Goal: Information Seeking & Learning: Check status

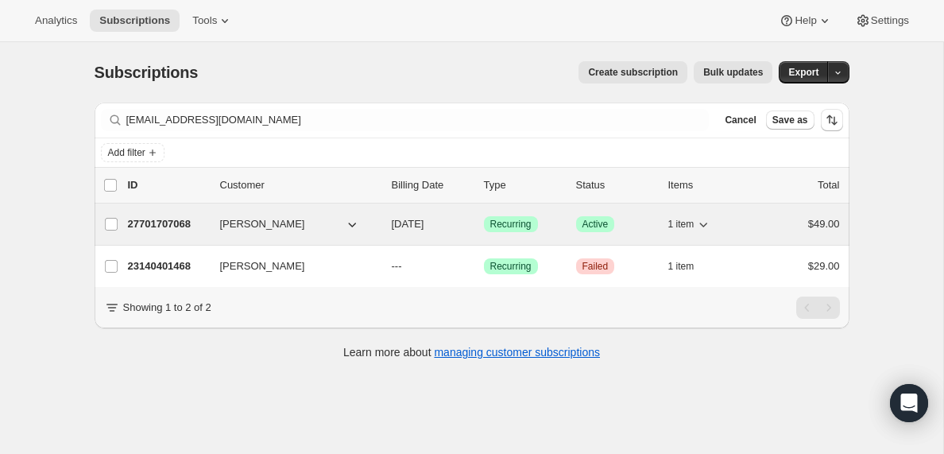
click at [187, 225] on p "27701707068" at bounding box center [167, 224] width 79 height 16
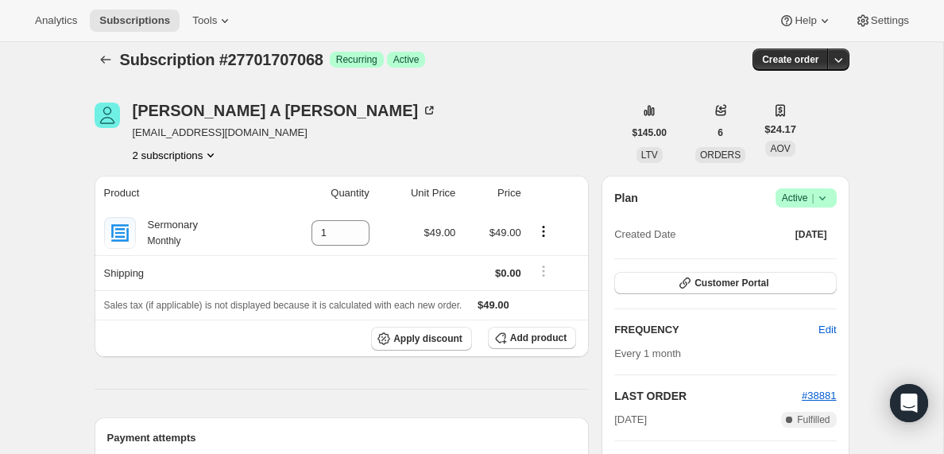
scroll to position [9, 0]
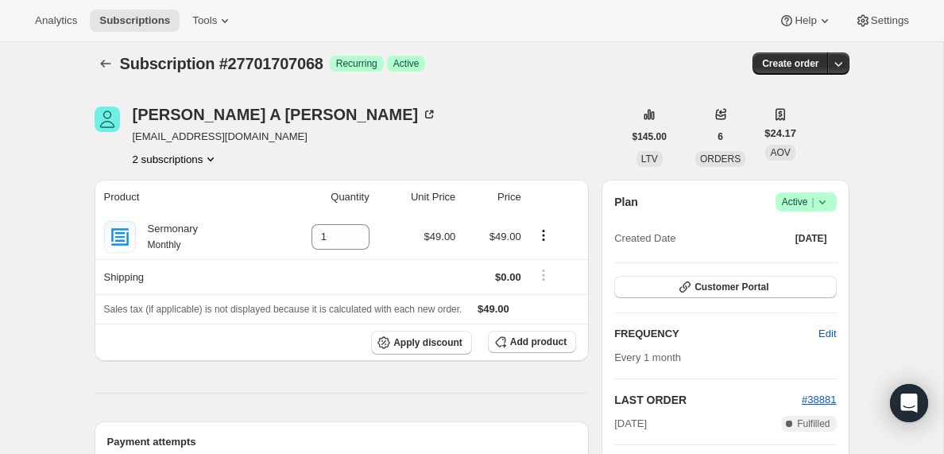
click at [217, 156] on icon "Product actions" at bounding box center [211, 159] width 16 height 16
click at [170, 186] on span "23140401468" at bounding box center [151, 189] width 64 height 12
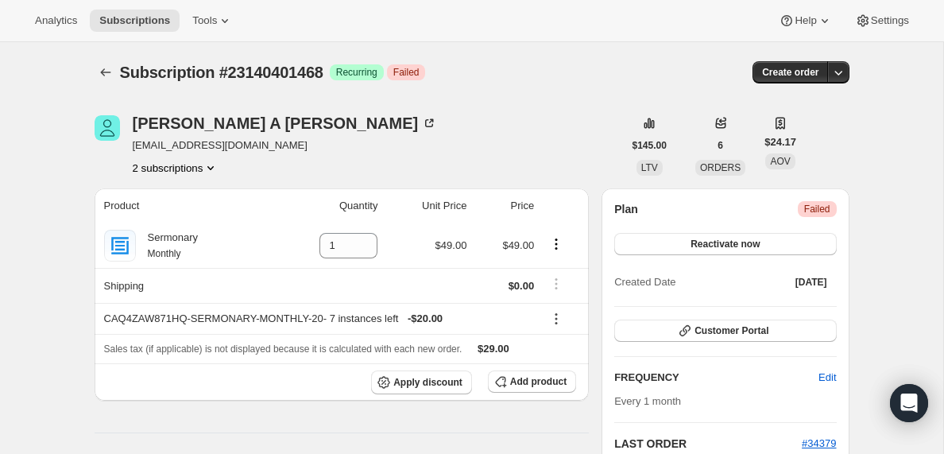
click at [211, 168] on icon "Product actions" at bounding box center [211, 168] width 16 height 16
click at [170, 222] on span "27701707068" at bounding box center [150, 224] width 64 height 12
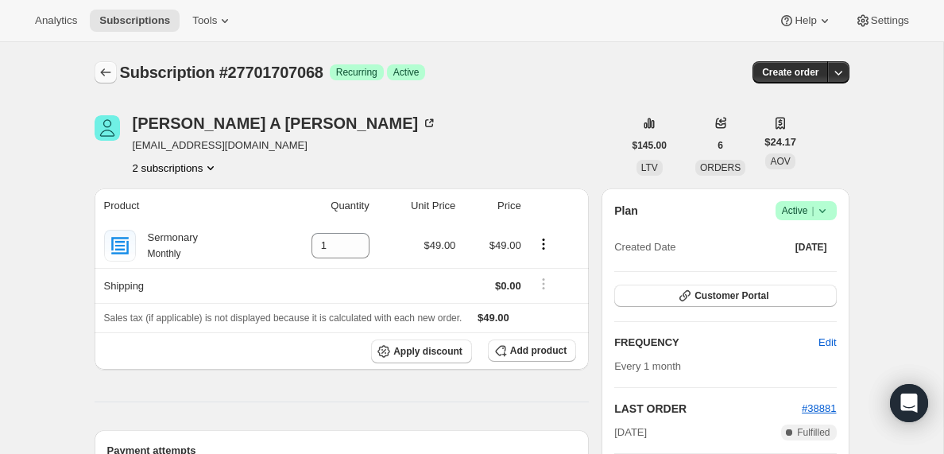
click at [100, 67] on icon "Subscriptions" at bounding box center [106, 72] width 16 height 16
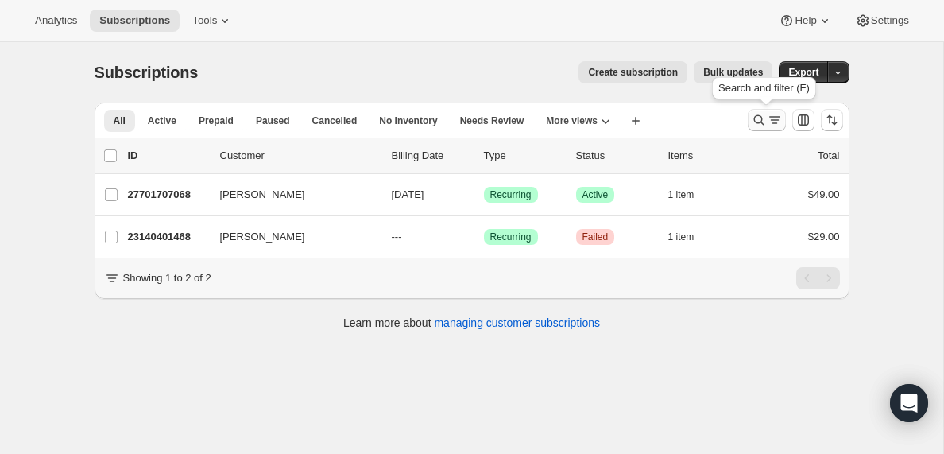
click at [771, 125] on icon "Search and filter results" at bounding box center [775, 120] width 16 height 16
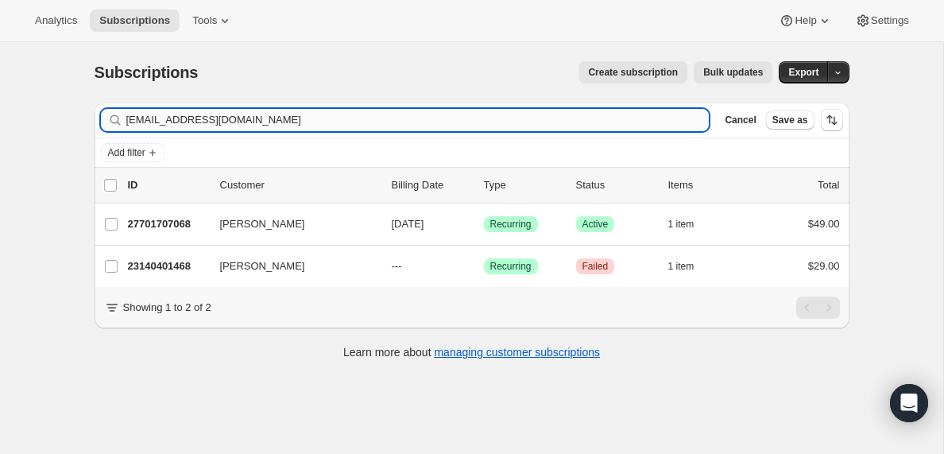
click at [249, 124] on input "[EMAIL_ADDRESS][DOMAIN_NAME]" at bounding box center [417, 120] width 583 height 22
type input "[EMAIL_ADDRESS][DOMAIN_NAME]"
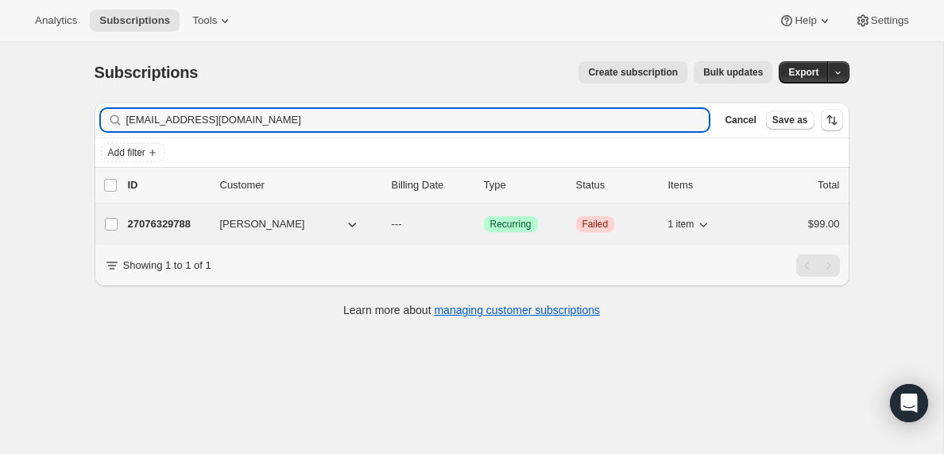
click at [150, 225] on p "27076329788" at bounding box center [167, 224] width 79 height 16
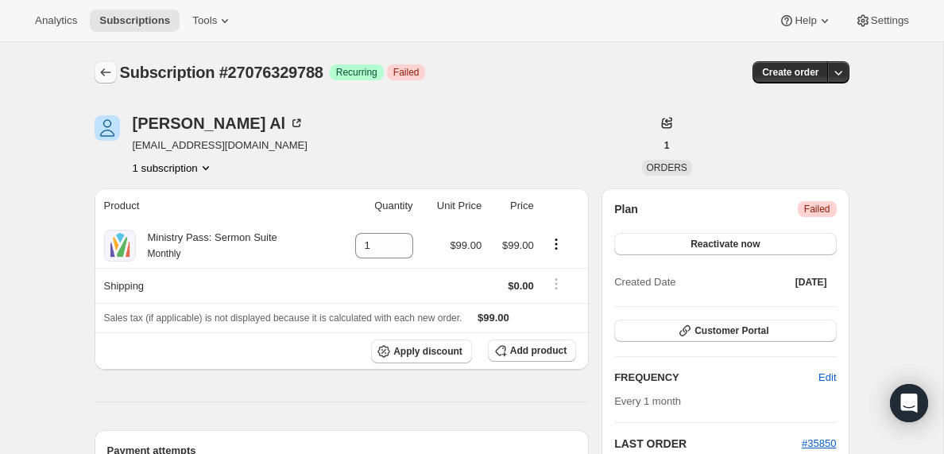
click at [101, 68] on icon "Subscriptions" at bounding box center [106, 72] width 16 height 16
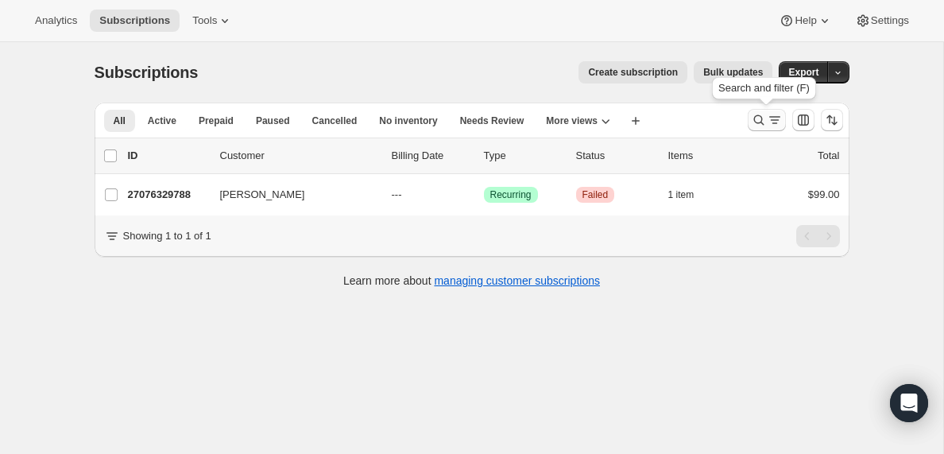
click at [768, 116] on icon "Search and filter results" at bounding box center [775, 120] width 16 height 16
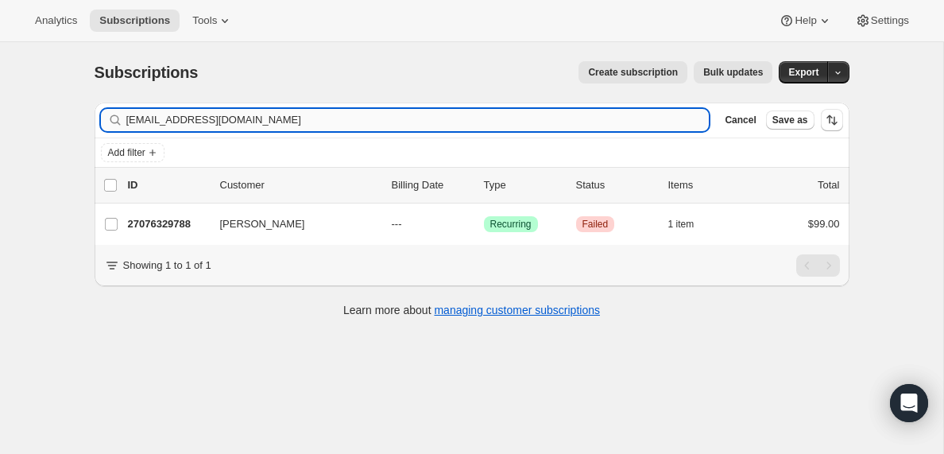
click at [315, 123] on input "[EMAIL_ADDRESS][DOMAIN_NAME]" at bounding box center [417, 120] width 583 height 22
click at [277, 119] on input "[EMAIL_ADDRESS][DOMAIN_NAME]" at bounding box center [403, 120] width 554 height 22
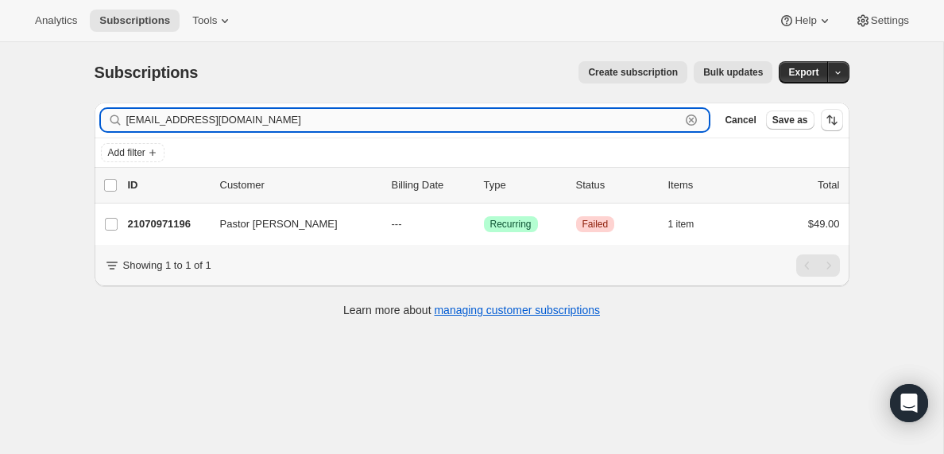
click at [277, 119] on input "[EMAIL_ADDRESS][DOMAIN_NAME]" at bounding box center [403, 120] width 554 height 22
paste input "[EMAIL_ADDRESS]"
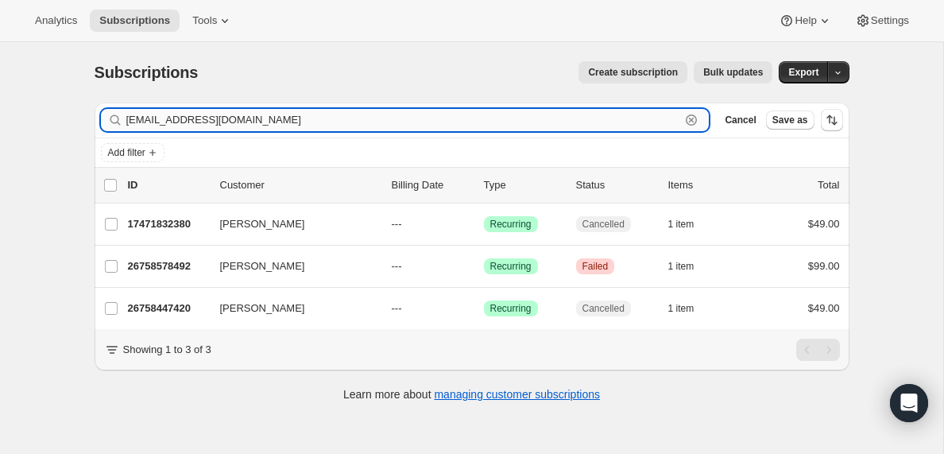
click at [259, 120] on input "[EMAIL_ADDRESS][DOMAIN_NAME]" at bounding box center [403, 120] width 554 height 22
paste input "[EMAIL_ADDRESS]"
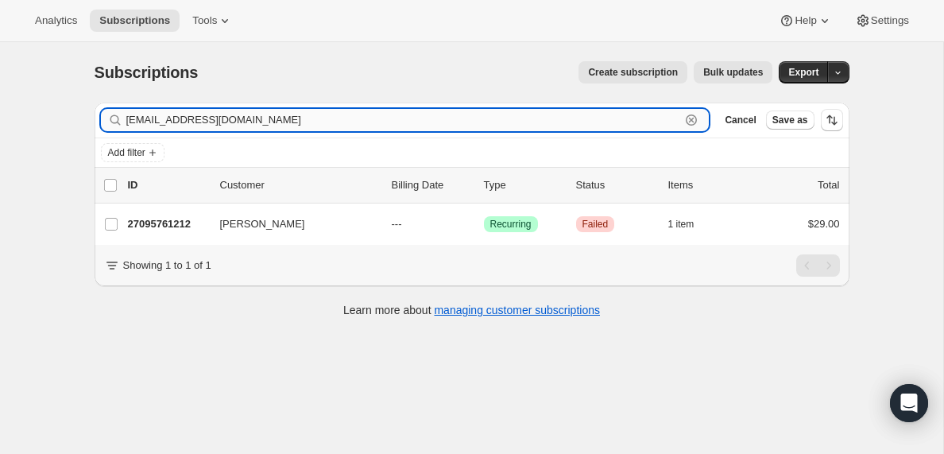
click at [203, 114] on input "[EMAIL_ADDRESS][DOMAIN_NAME]" at bounding box center [403, 120] width 554 height 22
paste input "hrroelofse"
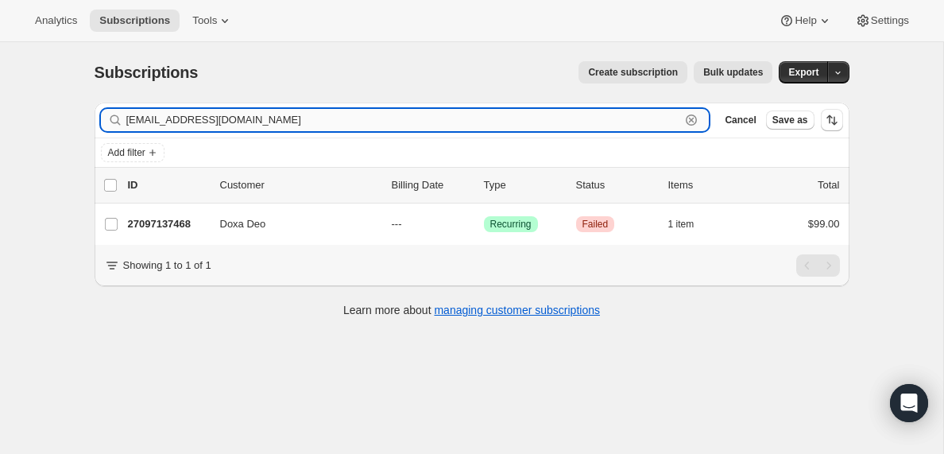
click at [214, 120] on input "[EMAIL_ADDRESS][DOMAIN_NAME]" at bounding box center [403, 120] width 554 height 22
paste input "yohelcespedes9"
click at [264, 121] on input "[EMAIL_ADDRESS][DOMAIN_NAME]" at bounding box center [403, 120] width 554 height 22
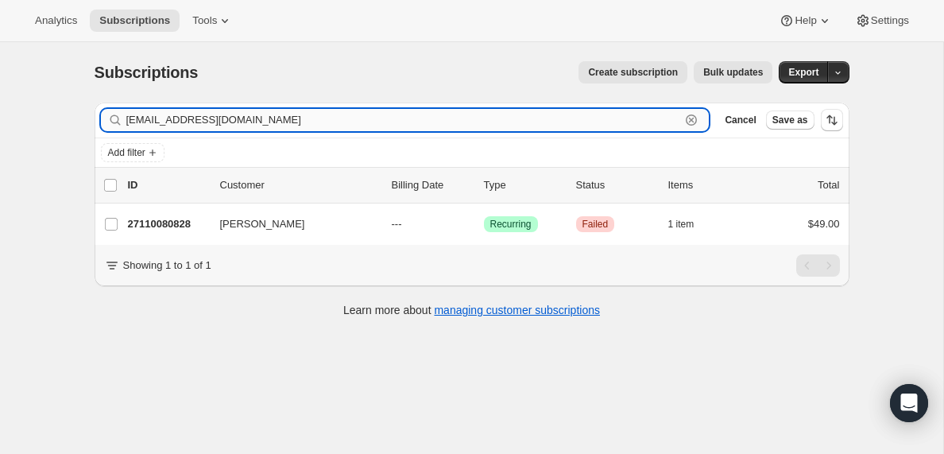
click at [264, 121] on input "[EMAIL_ADDRESS][DOMAIN_NAME]" at bounding box center [403, 120] width 554 height 22
paste input "[EMAIL_ADDRESS]"
click at [236, 116] on input "[EMAIL_ADDRESS][DOMAIN_NAME]" at bounding box center [403, 120] width 554 height 22
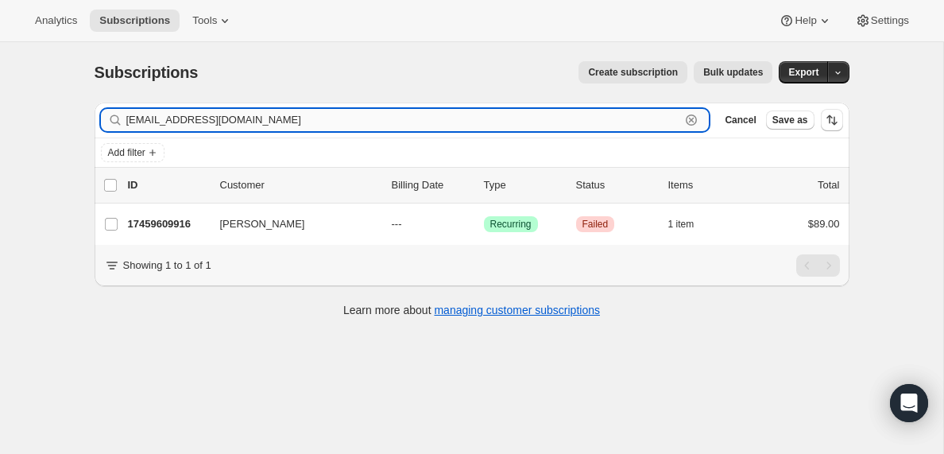
click at [236, 116] on input "[EMAIL_ADDRESS][DOMAIN_NAME]" at bounding box center [403, 120] width 554 height 22
paste input "cribble@highridgegr"
click at [270, 118] on input "[EMAIL_ADDRESS][DOMAIN_NAME]" at bounding box center [403, 120] width 554 height 22
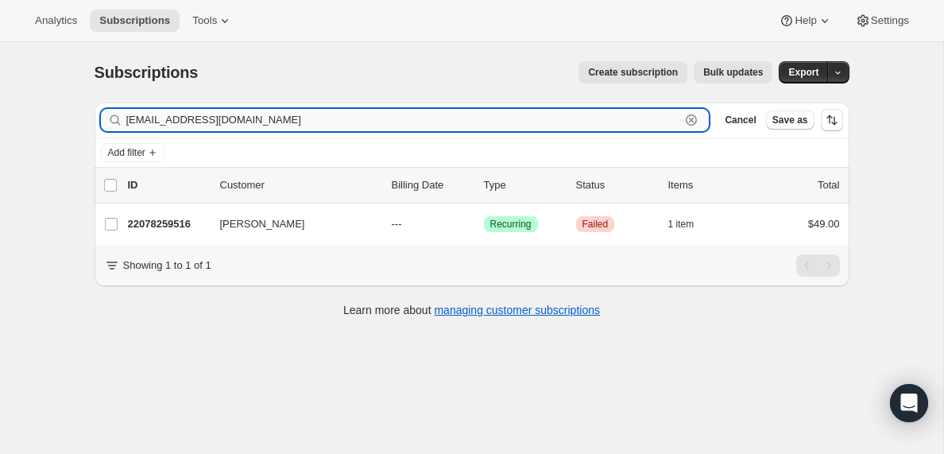
click at [270, 118] on input "[EMAIL_ADDRESS][DOMAIN_NAME]" at bounding box center [403, 120] width 554 height 22
paste input "[EMAIL_ADDRESS]"
click at [272, 113] on input "[EMAIL_ADDRESS][DOMAIN_NAME]" at bounding box center [403, 120] width 554 height 22
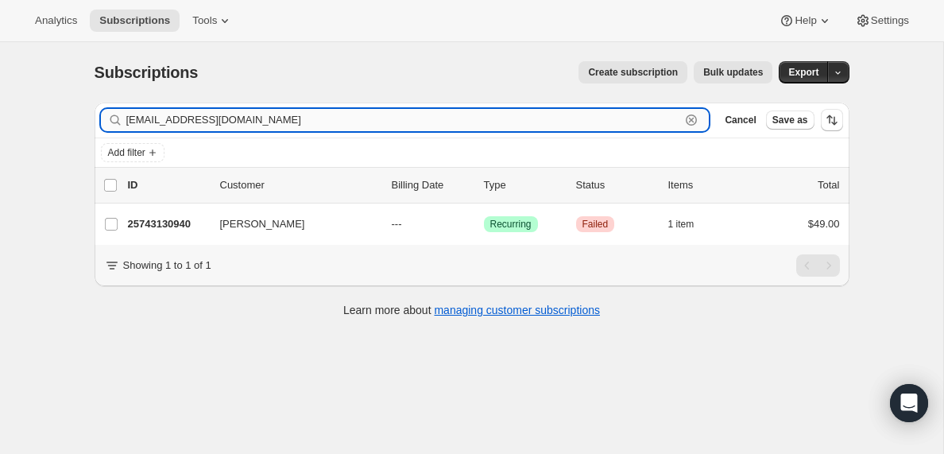
click at [272, 113] on input "[EMAIL_ADDRESS][DOMAIN_NAME]" at bounding box center [403, 120] width 554 height 22
paste input "[EMAIL_ADDRESS][DOMAIN_NAME]"
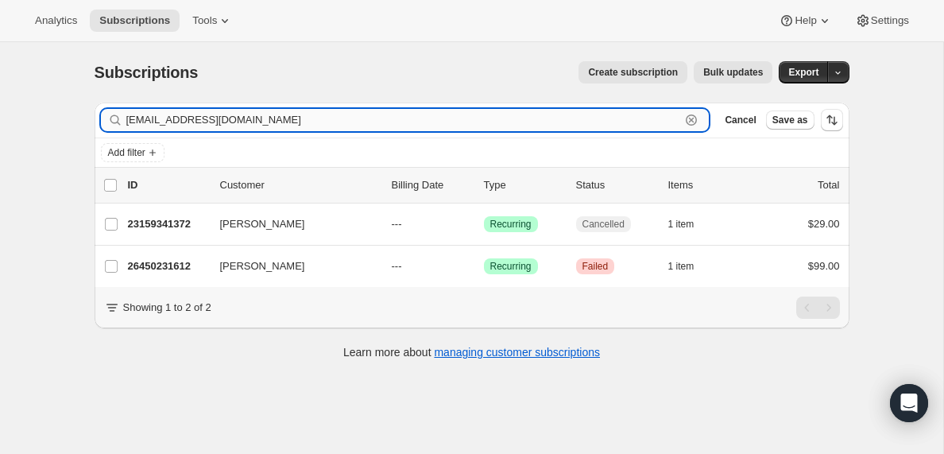
click at [217, 115] on input "[EMAIL_ADDRESS][DOMAIN_NAME]" at bounding box center [403, 120] width 554 height 22
paste input "[EMAIL_ADDRESS][DOMAIN_NAME]"
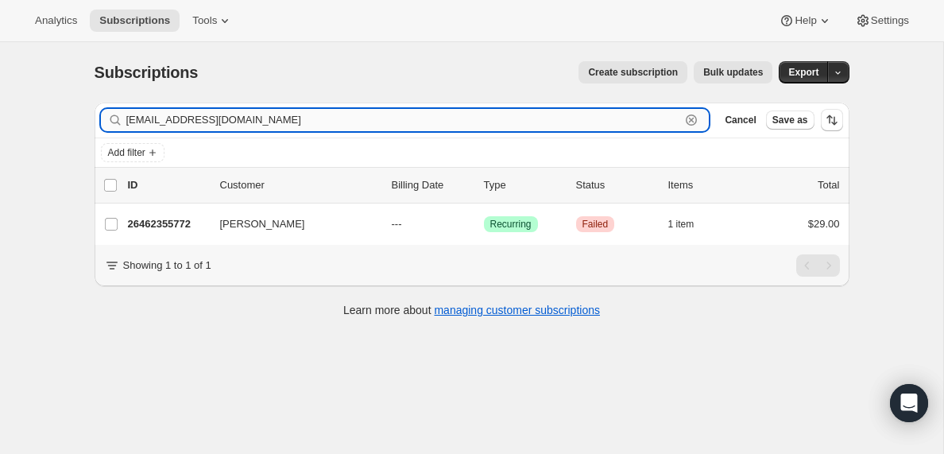
click at [307, 122] on input "[EMAIL_ADDRESS][DOMAIN_NAME]" at bounding box center [403, 120] width 554 height 22
paste input "[EMAIL_ADDRESS]"
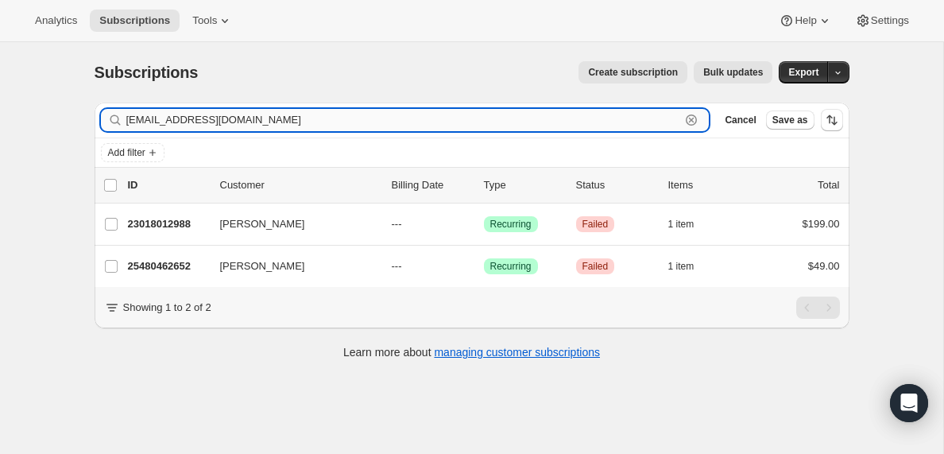
click at [249, 122] on input "[EMAIL_ADDRESS][DOMAIN_NAME]" at bounding box center [403, 120] width 554 height 22
paste input "[EMAIL_ADDRESS]"
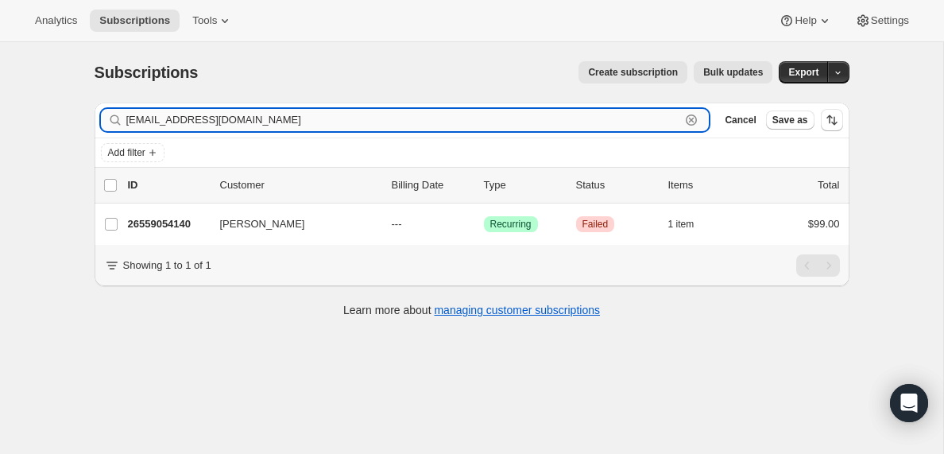
click at [252, 125] on input "[EMAIL_ADDRESS][DOMAIN_NAME]" at bounding box center [403, 120] width 554 height 22
paste input "[EMAIL_ADDRESS][PERSON_NAME][DOMAIN_NAME]"
click at [228, 122] on input "[EMAIL_ADDRESS][PERSON_NAME][DOMAIN_NAME]" at bounding box center [403, 120] width 554 height 22
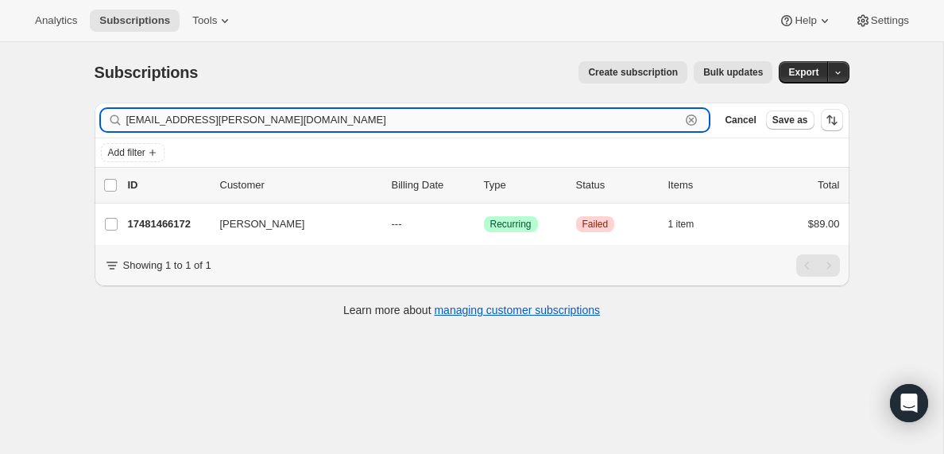
click at [228, 122] on input "[EMAIL_ADDRESS][PERSON_NAME][DOMAIN_NAME]" at bounding box center [403, 120] width 554 height 22
paste input "[EMAIL_ADDRESS][DOMAIN_NAME]"
click at [274, 119] on input "[EMAIL_ADDRESS][DOMAIN_NAME]" at bounding box center [403, 120] width 554 height 22
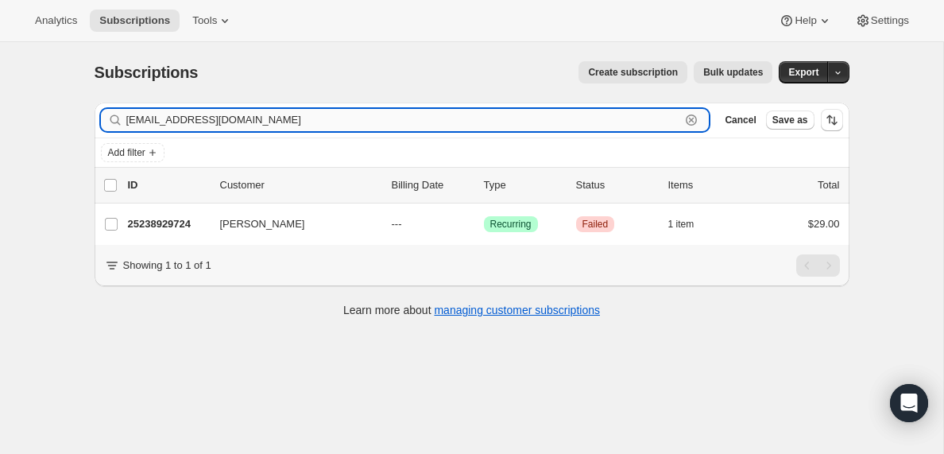
click at [274, 119] on input "[EMAIL_ADDRESS][DOMAIN_NAME]" at bounding box center [403, 120] width 554 height 22
paste input "[EMAIL_ADDRESS][DOMAIN_NAME]"
click at [245, 123] on input "[EMAIL_ADDRESS][DOMAIN_NAME]" at bounding box center [403, 120] width 554 height 22
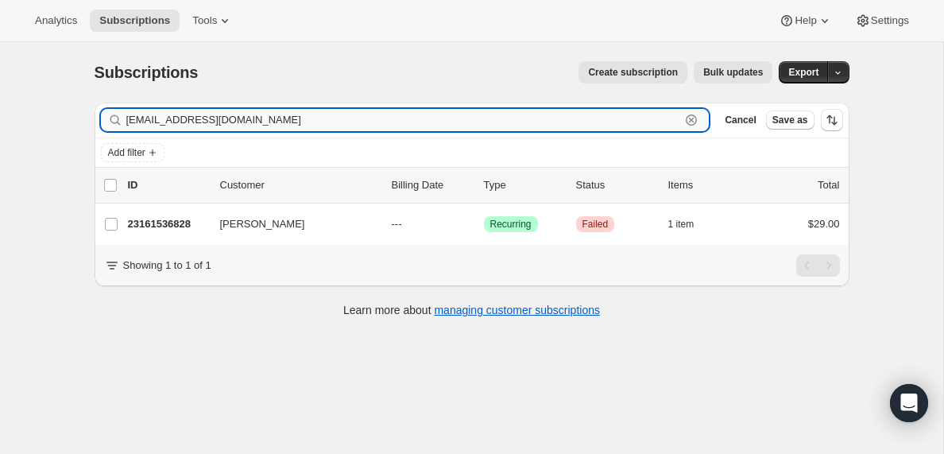
paste input "[EMAIL_ADDRESS][PERSON_NAME][DOMAIN_NAME]"
type input "[EMAIL_ADDRESS][PERSON_NAME][DOMAIN_NAME]"
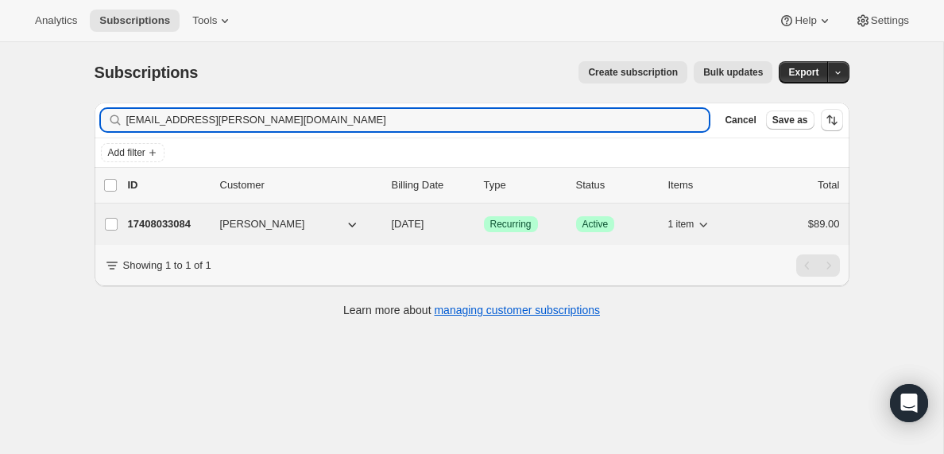
click at [173, 222] on p "17408033084" at bounding box center [167, 224] width 79 height 16
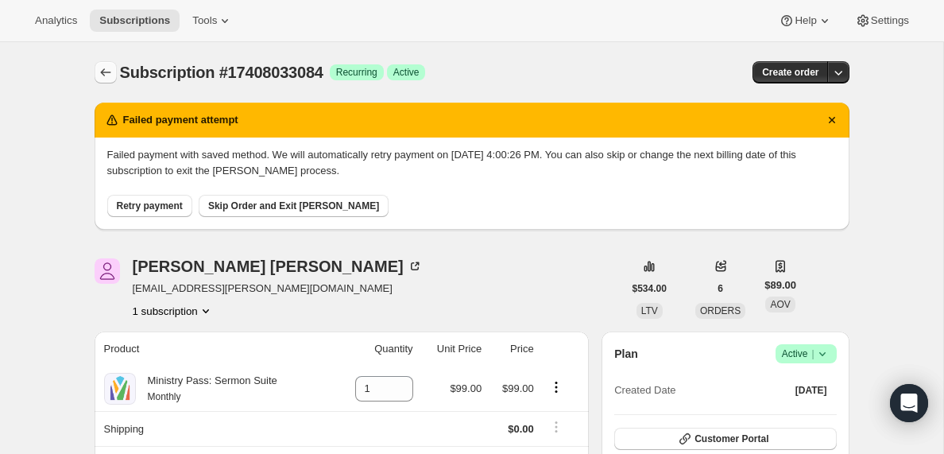
click at [111, 66] on icon "Subscriptions" at bounding box center [106, 72] width 16 height 16
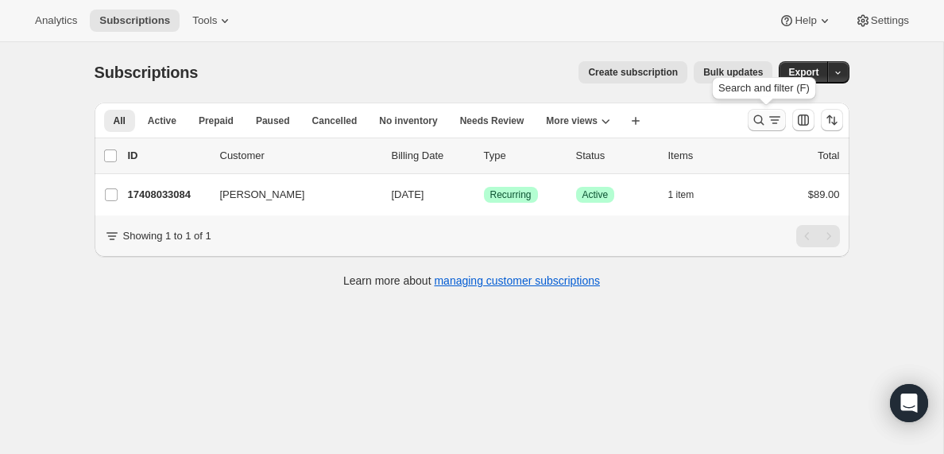
click at [763, 126] on icon "Search and filter results" at bounding box center [759, 120] width 16 height 16
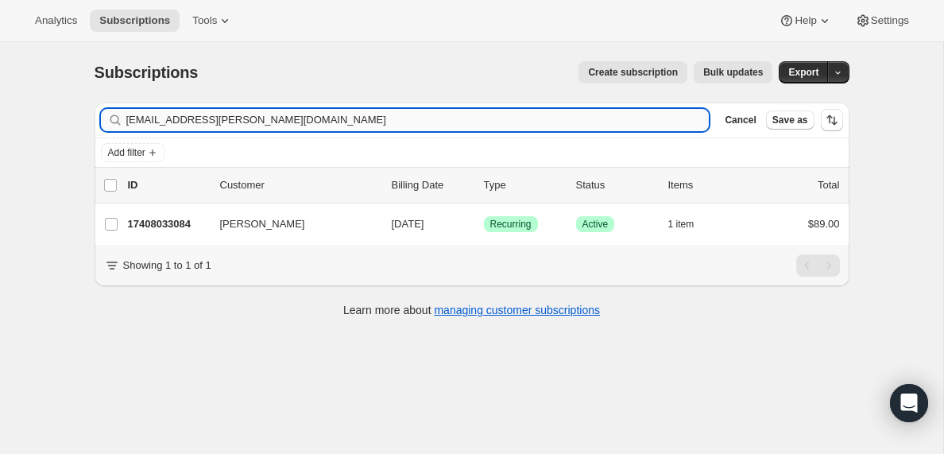
click at [260, 125] on input "[EMAIL_ADDRESS][PERSON_NAME][DOMAIN_NAME]" at bounding box center [417, 120] width 583 height 22
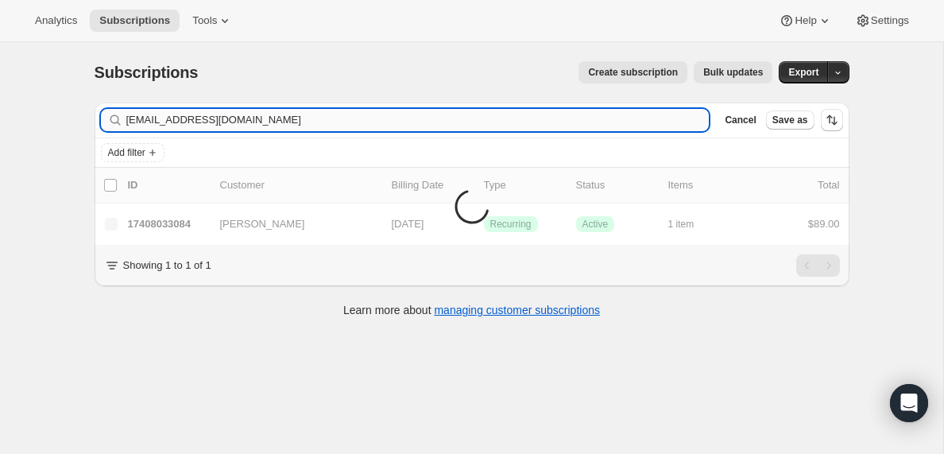
type input "[EMAIL_ADDRESS][DOMAIN_NAME]"
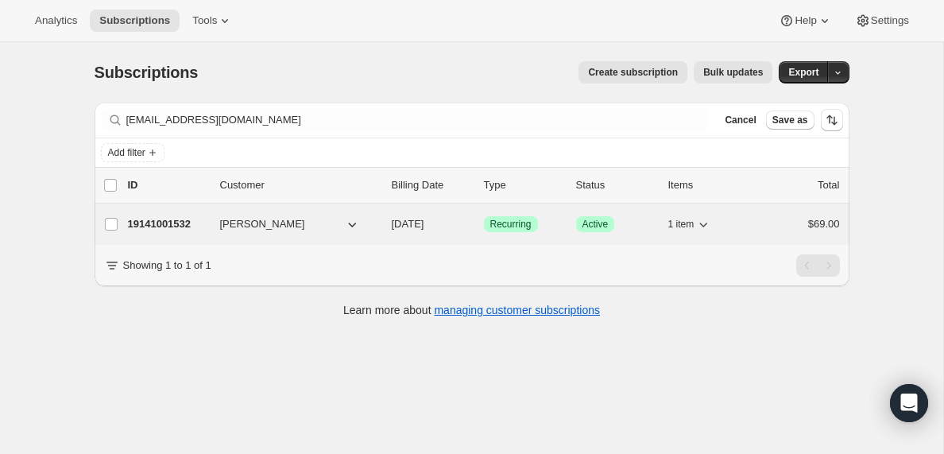
click at [162, 226] on p "19141001532" at bounding box center [167, 224] width 79 height 16
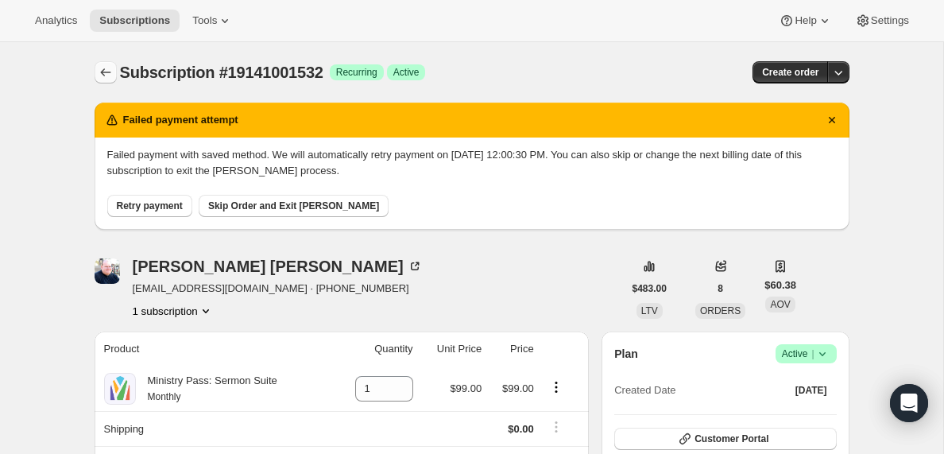
click at [102, 77] on icon "Subscriptions" at bounding box center [106, 72] width 16 height 16
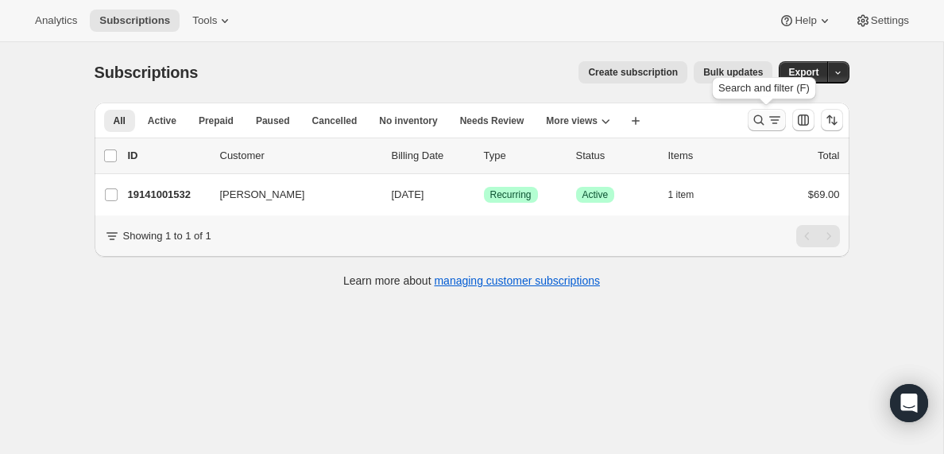
click at [774, 122] on icon "Search and filter results" at bounding box center [775, 120] width 16 height 16
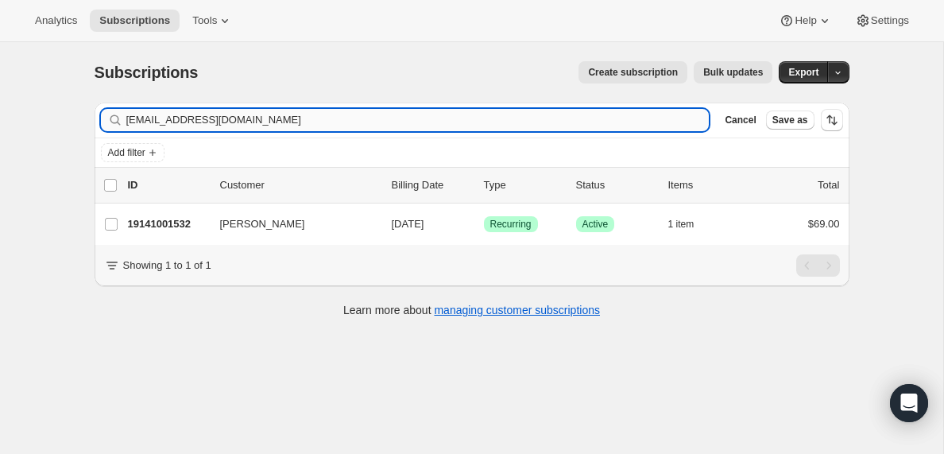
click at [256, 129] on input "[EMAIL_ADDRESS][DOMAIN_NAME]" at bounding box center [417, 120] width 583 height 22
type input "[EMAIL_ADDRESS][DOMAIN_NAME]"
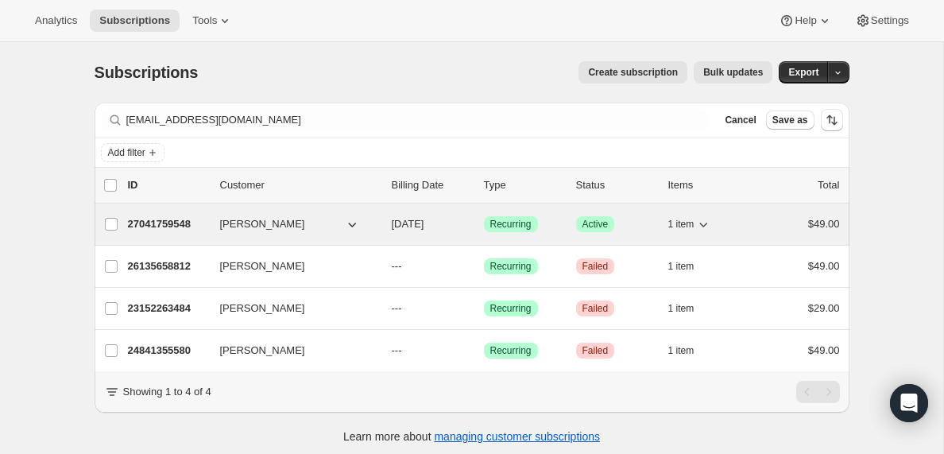
click at [175, 225] on p "27041759548" at bounding box center [167, 224] width 79 height 16
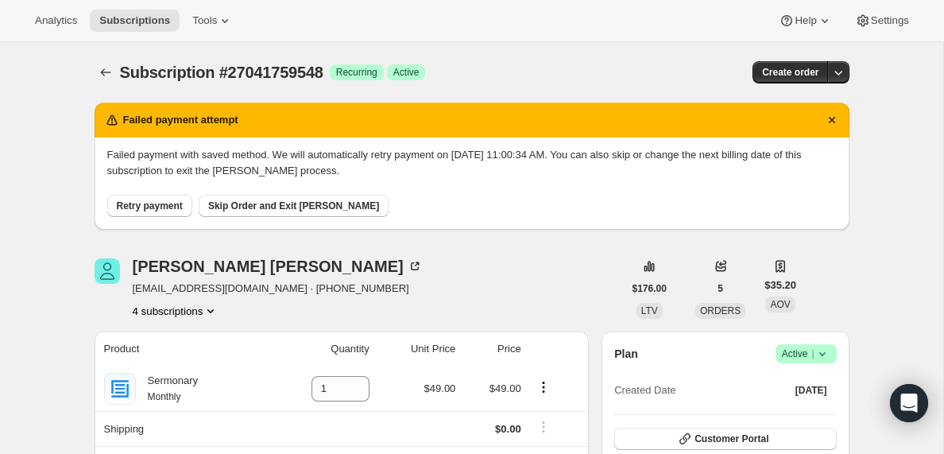
click at [217, 312] on icon "Product actions" at bounding box center [211, 311] width 16 height 16
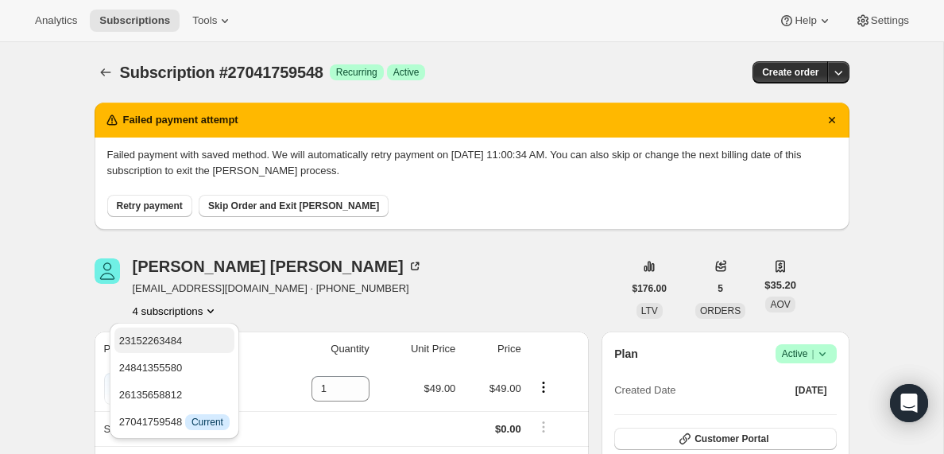
click at [169, 344] on span "23152263484" at bounding box center [151, 340] width 64 height 12
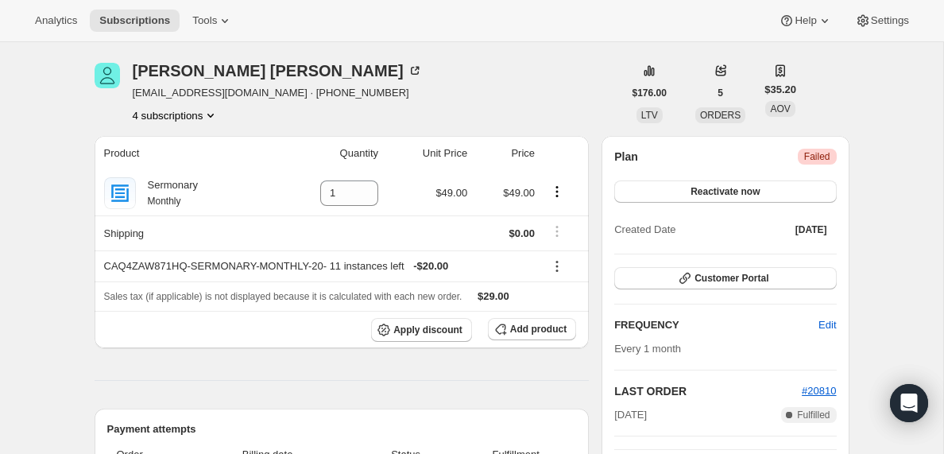
scroll to position [199, 0]
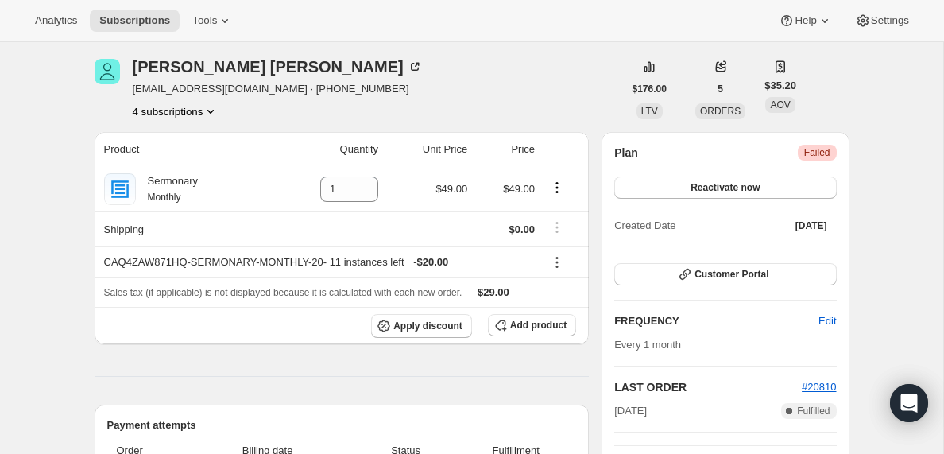
click at [188, 110] on button "4 subscriptions" at bounding box center [176, 111] width 87 height 16
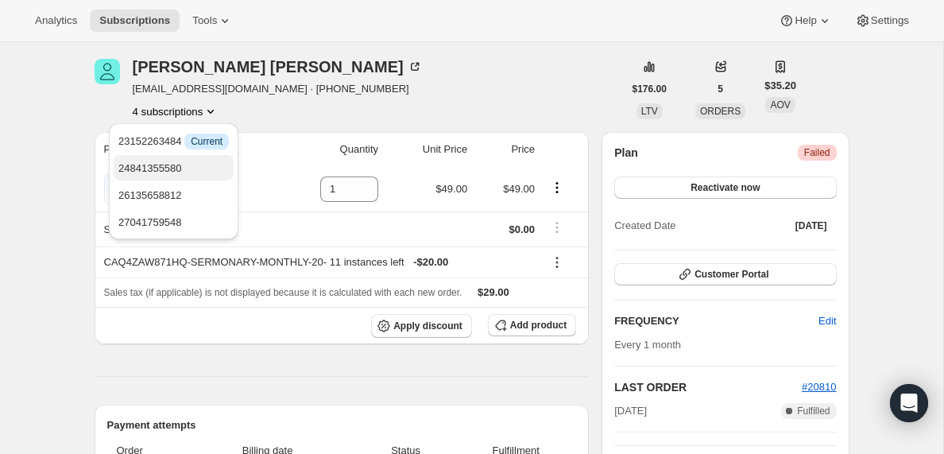
click at [177, 168] on span "24841355580" at bounding box center [150, 168] width 64 height 12
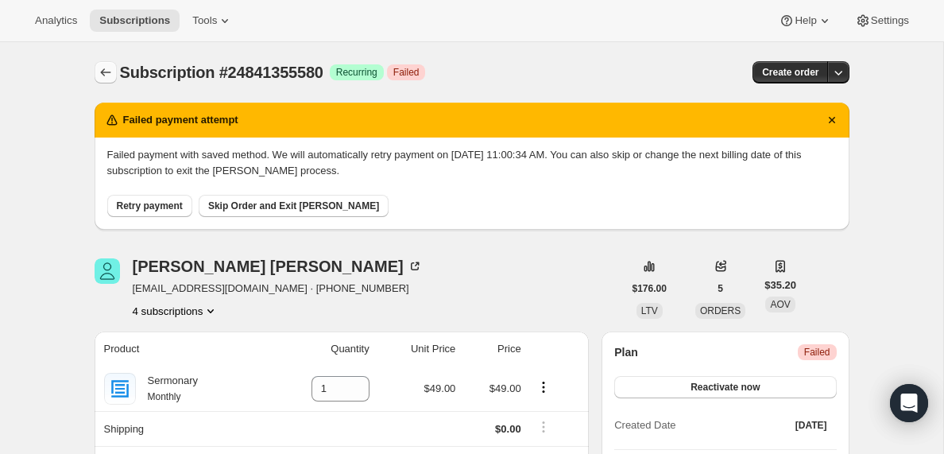
click at [106, 71] on icon "Subscriptions" at bounding box center [106, 72] width 16 height 16
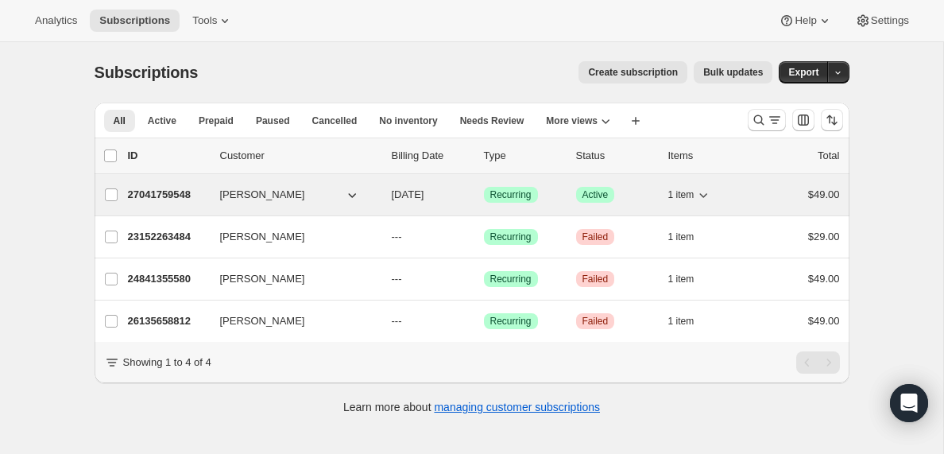
click at [172, 196] on p "27041759548" at bounding box center [167, 195] width 79 height 16
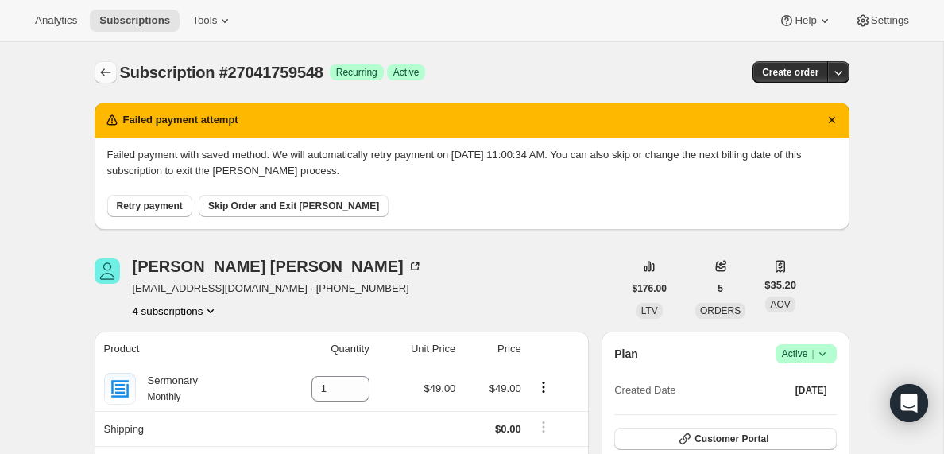
click at [109, 69] on icon "Subscriptions" at bounding box center [106, 72] width 16 height 16
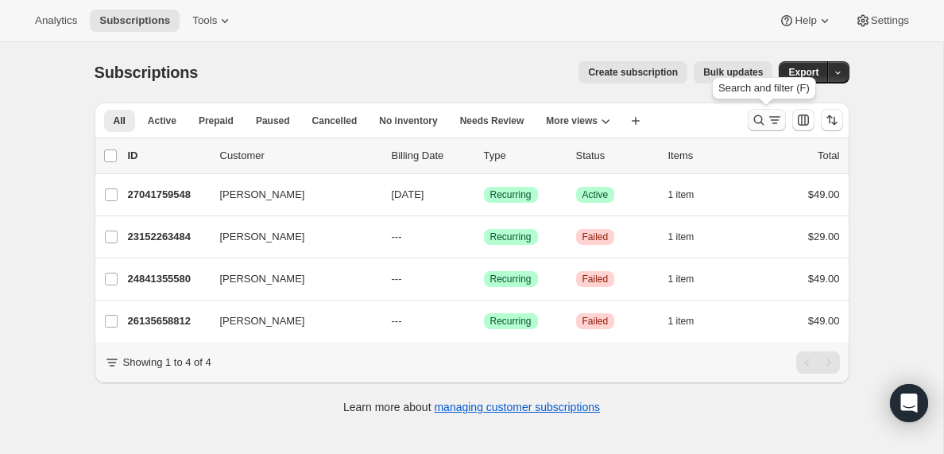
click at [774, 116] on icon "Search and filter results" at bounding box center [775, 120] width 16 height 16
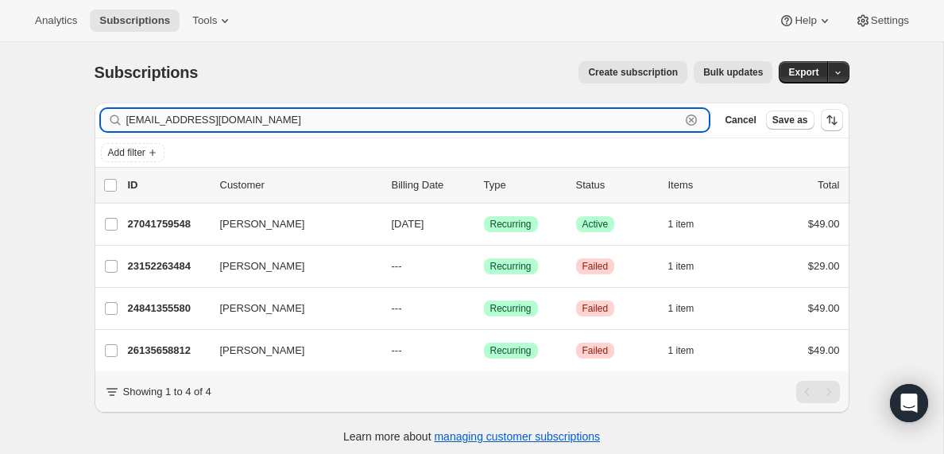
click at [293, 125] on input "[EMAIL_ADDRESS][DOMAIN_NAME]" at bounding box center [403, 120] width 554 height 22
paste input "[EMAIL_ADDRESS][DOMAIN_NAME]"
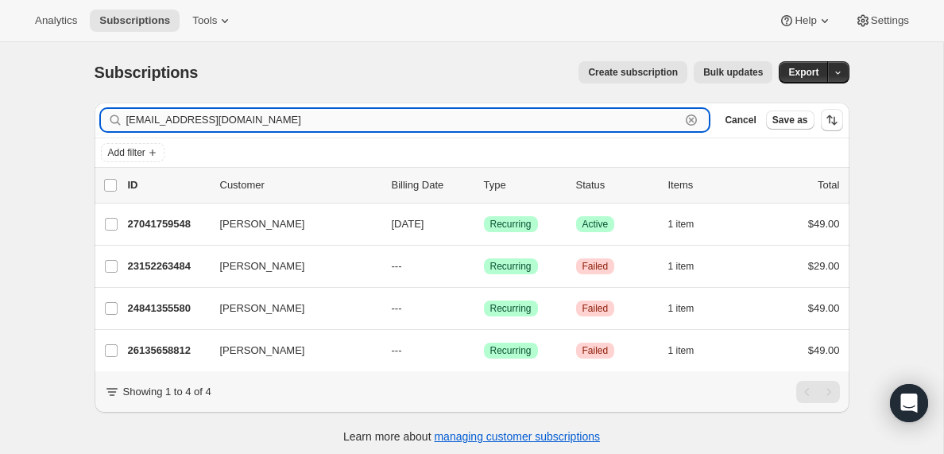
type input "[EMAIL_ADDRESS][DOMAIN_NAME]"
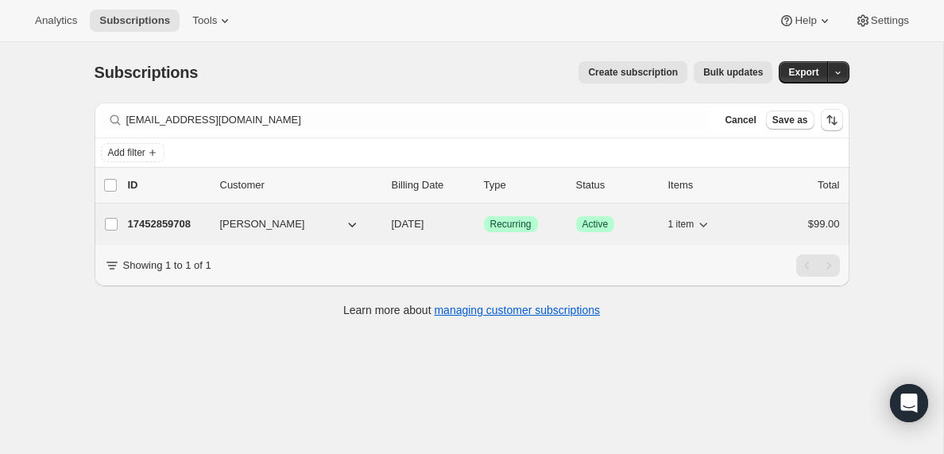
click at [156, 224] on p "17452859708" at bounding box center [167, 224] width 79 height 16
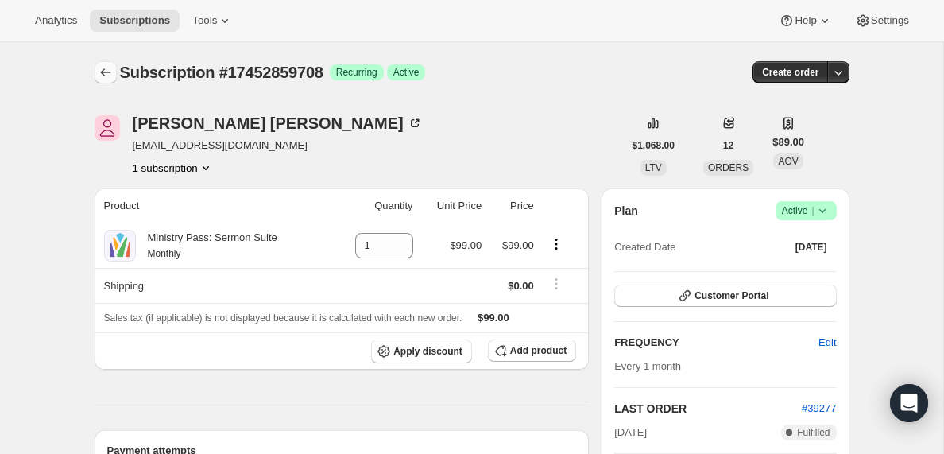
click at [104, 72] on icon "Subscriptions" at bounding box center [105, 72] width 10 height 8
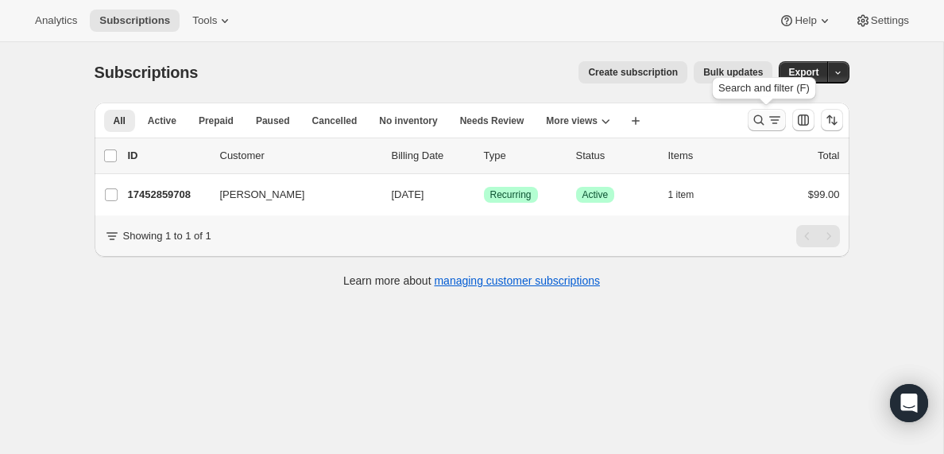
click at [762, 126] on icon "Search and filter results" at bounding box center [759, 120] width 16 height 16
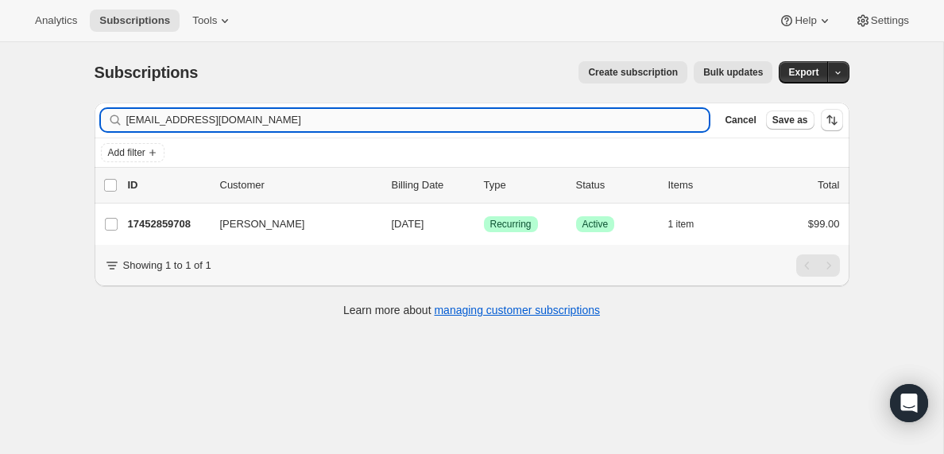
click at [288, 111] on input "[EMAIL_ADDRESS][DOMAIN_NAME]" at bounding box center [417, 120] width 583 height 22
click at [292, 110] on input "[EMAIL_ADDRESS][DOMAIN_NAME]" at bounding box center [417, 120] width 583 height 22
click at [280, 123] on input "[EMAIL_ADDRESS][DOMAIN_NAME]" at bounding box center [417, 120] width 583 height 22
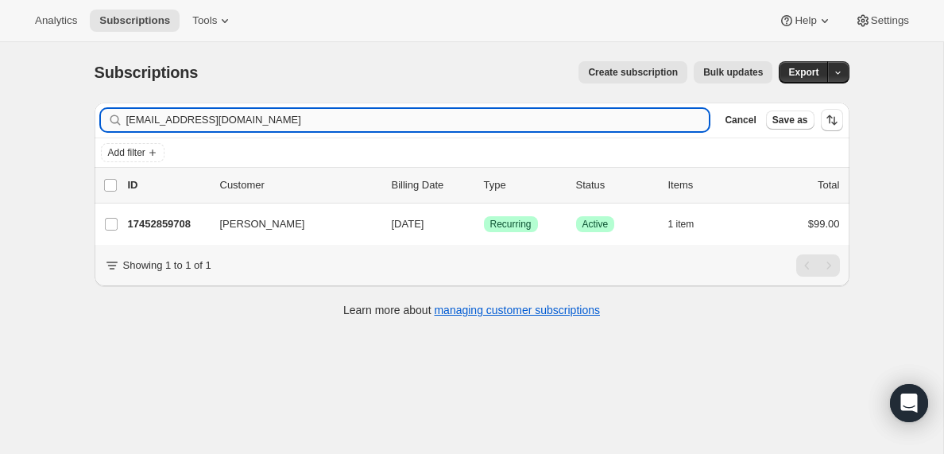
click at [280, 123] on input "[EMAIL_ADDRESS][DOMAIN_NAME]" at bounding box center [417, 120] width 583 height 22
type input "[EMAIL_ADDRESS][DOMAIN_NAME]"
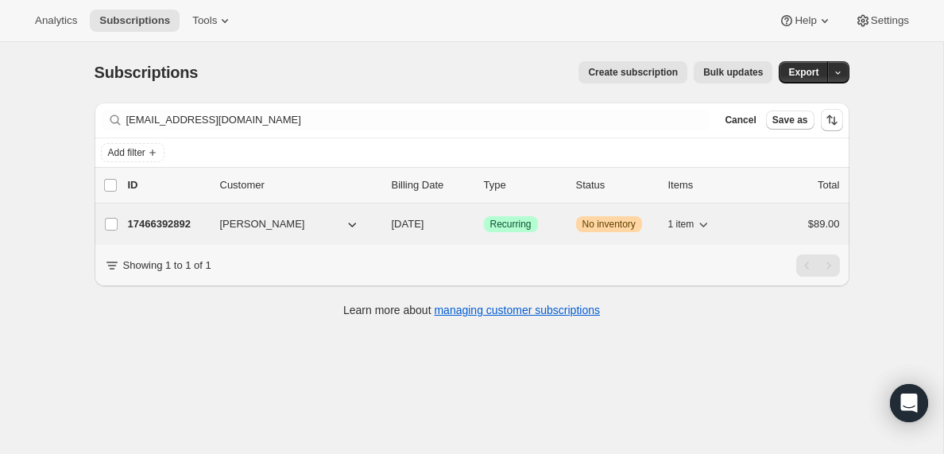
click at [187, 222] on p "17466392892" at bounding box center [167, 224] width 79 height 16
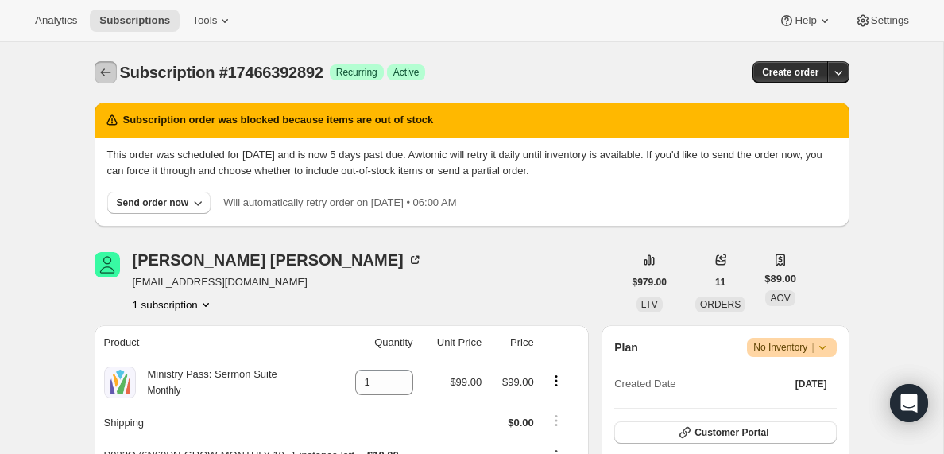
click at [102, 75] on icon "Subscriptions" at bounding box center [106, 72] width 16 height 16
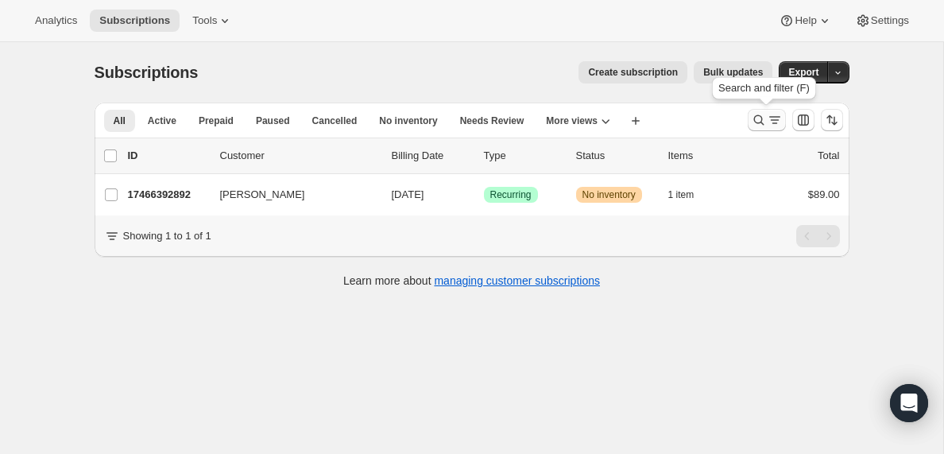
click at [769, 123] on icon "Search and filter results" at bounding box center [775, 120] width 16 height 16
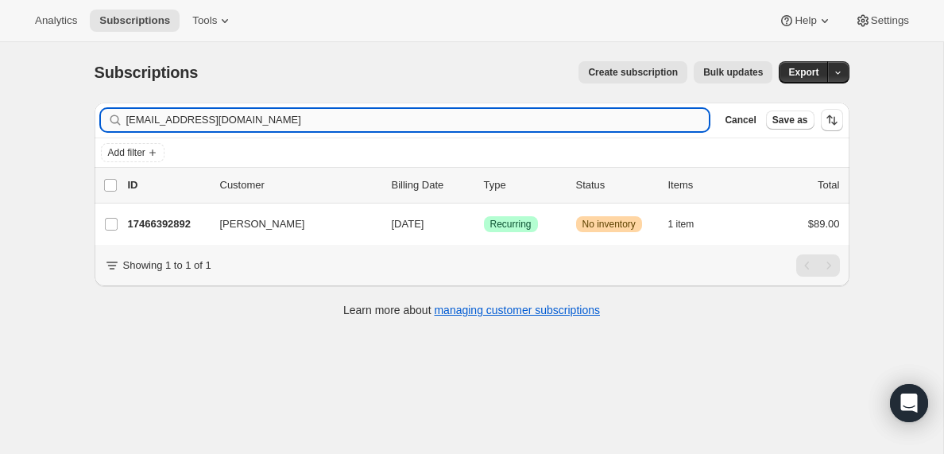
click at [172, 121] on input "[EMAIL_ADDRESS][DOMAIN_NAME]" at bounding box center [417, 120] width 583 height 22
type input "[EMAIL_ADDRESS][DOMAIN_NAME]"
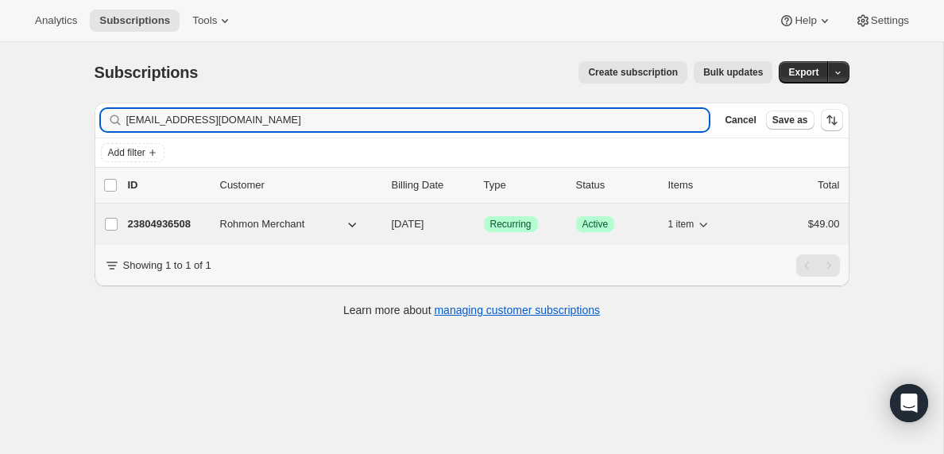
click at [154, 228] on p "23804936508" at bounding box center [167, 224] width 79 height 16
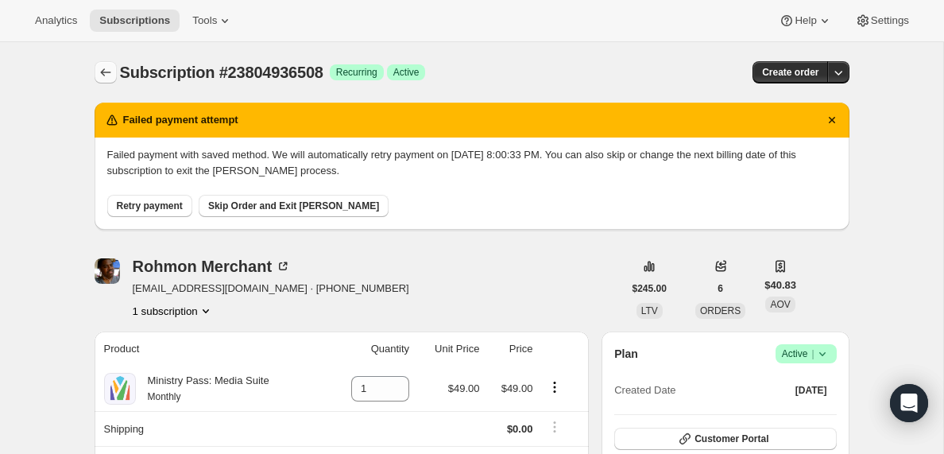
click at [106, 75] on icon "Subscriptions" at bounding box center [106, 72] width 16 height 16
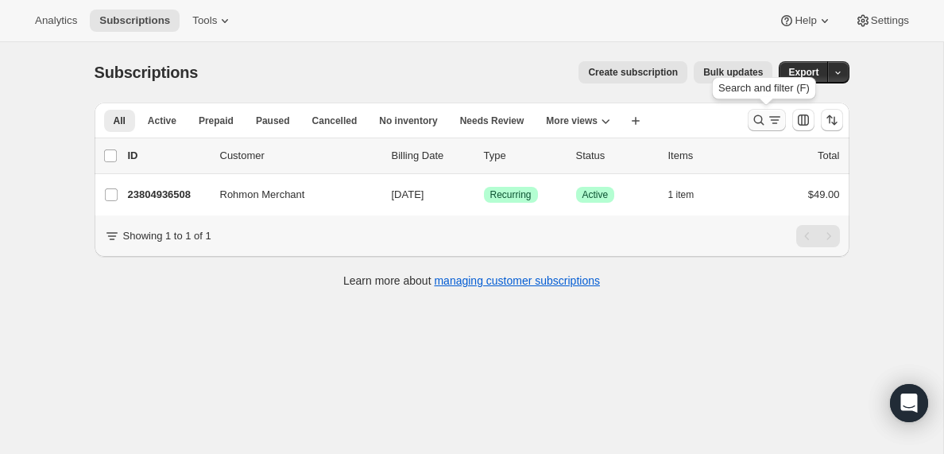
click at [771, 119] on icon "Search and filter results" at bounding box center [775, 120] width 16 height 16
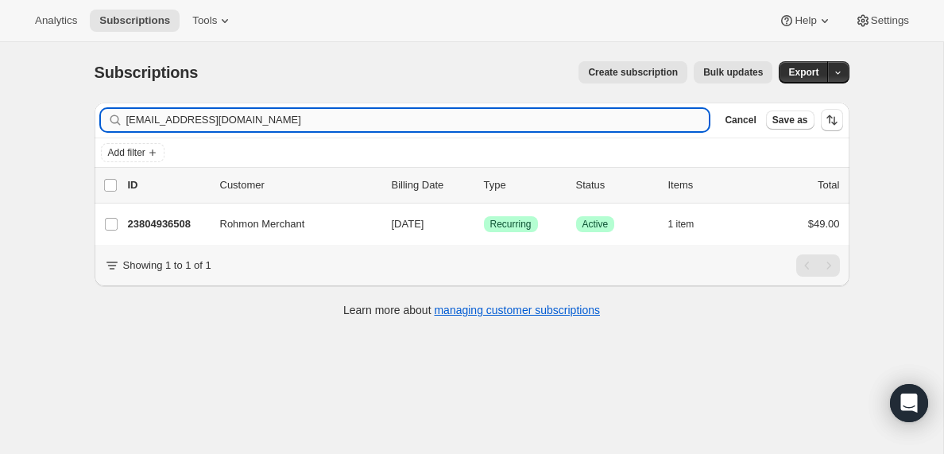
click at [279, 123] on input "[EMAIL_ADDRESS][DOMAIN_NAME]" at bounding box center [417, 120] width 583 height 22
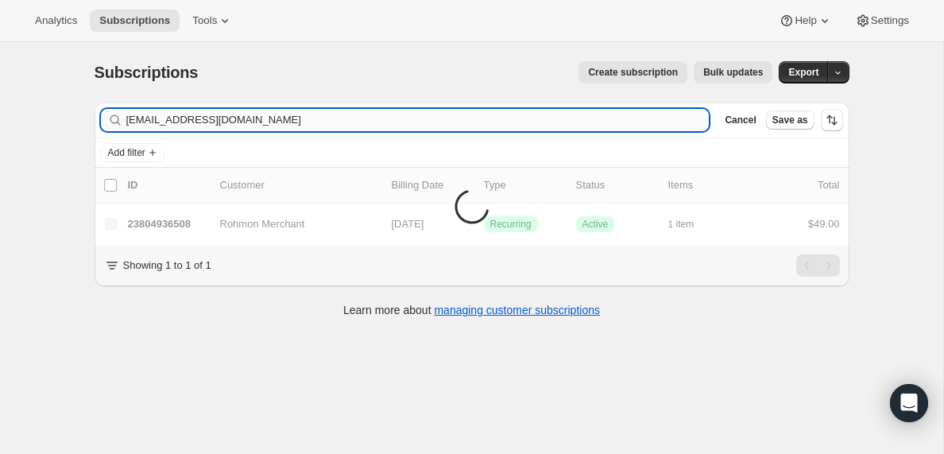
type input "[EMAIL_ADDRESS][DOMAIN_NAME]"
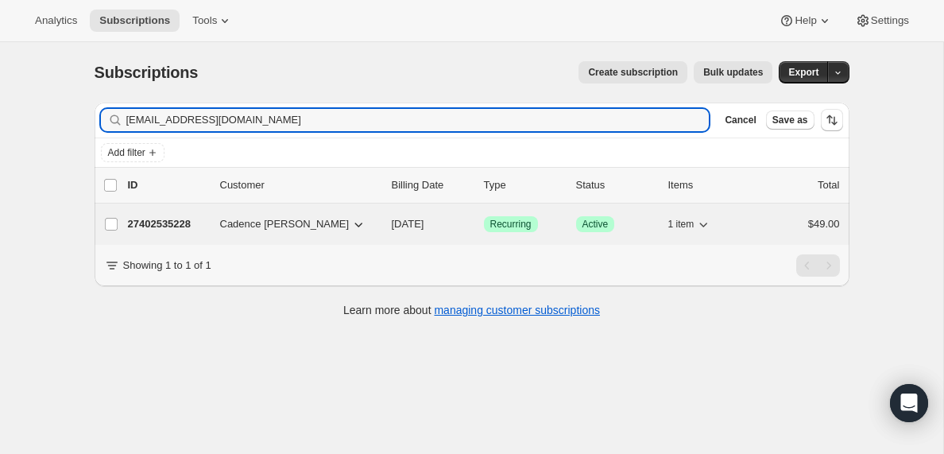
click at [176, 226] on p "27402535228" at bounding box center [167, 224] width 79 height 16
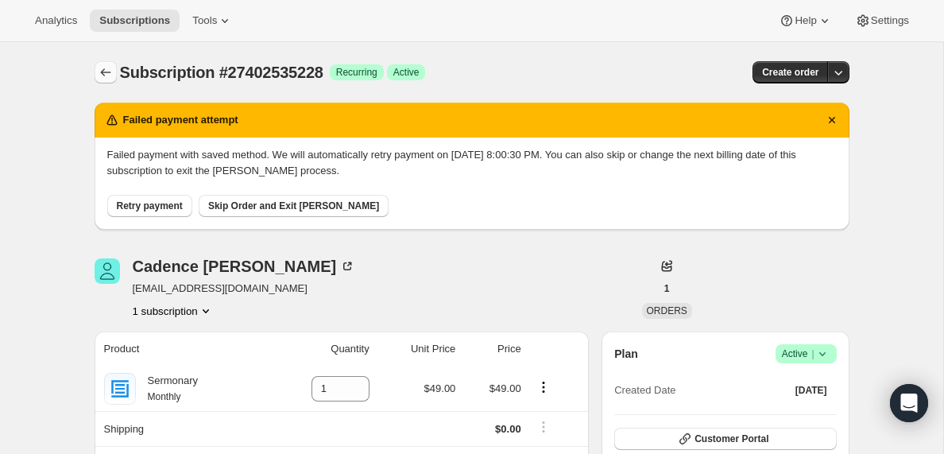
click at [106, 68] on icon "Subscriptions" at bounding box center [106, 72] width 16 height 16
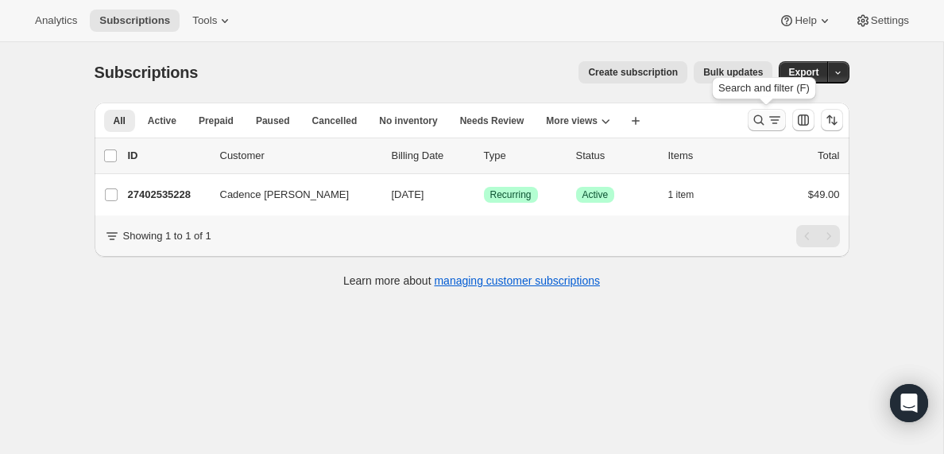
click at [771, 122] on icon "Search and filter results" at bounding box center [775, 120] width 16 height 16
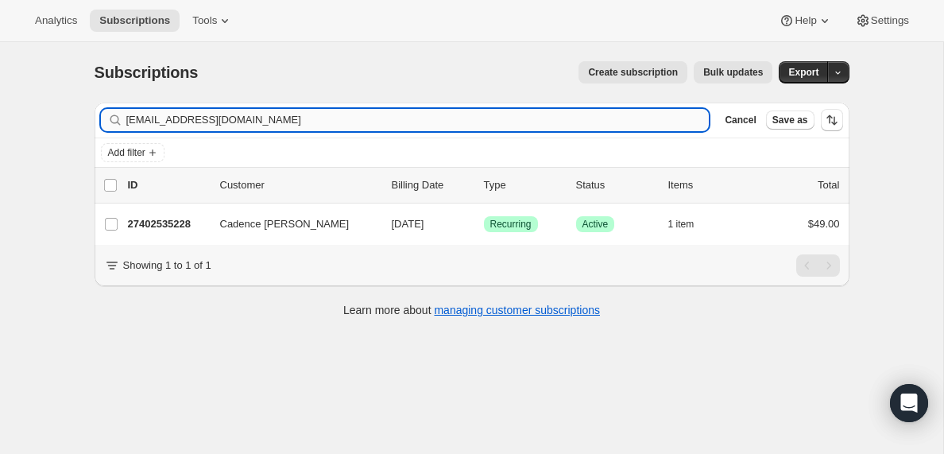
click at [285, 118] on input "[EMAIL_ADDRESS][DOMAIN_NAME]" at bounding box center [417, 120] width 583 height 22
type input "[EMAIL_ADDRESS][DOMAIN_NAME]"
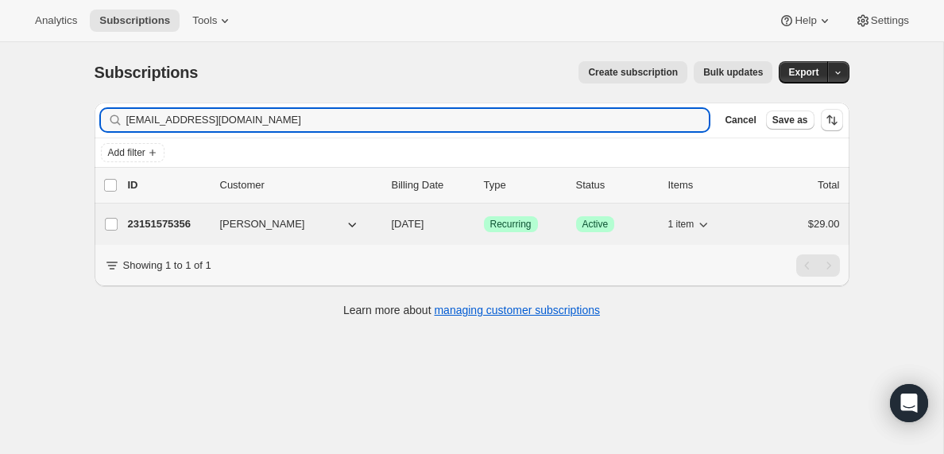
click at [172, 229] on p "23151575356" at bounding box center [167, 224] width 79 height 16
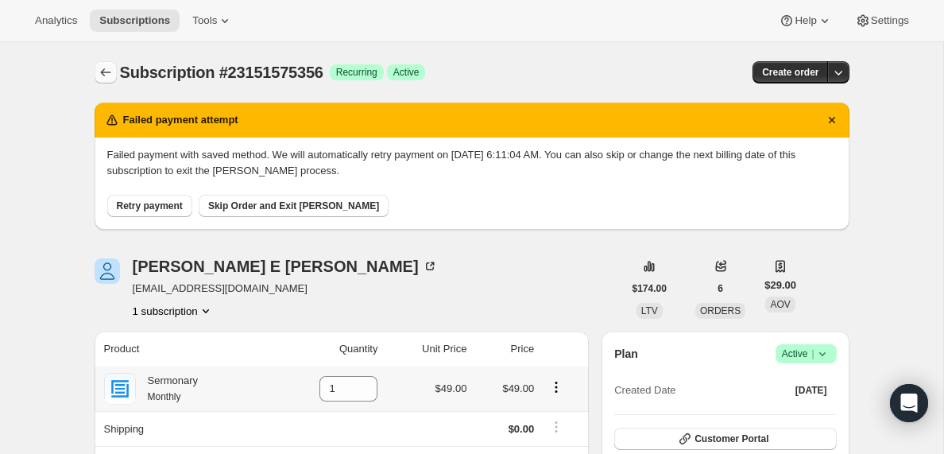
click at [104, 75] on icon "Subscriptions" at bounding box center [106, 72] width 16 height 16
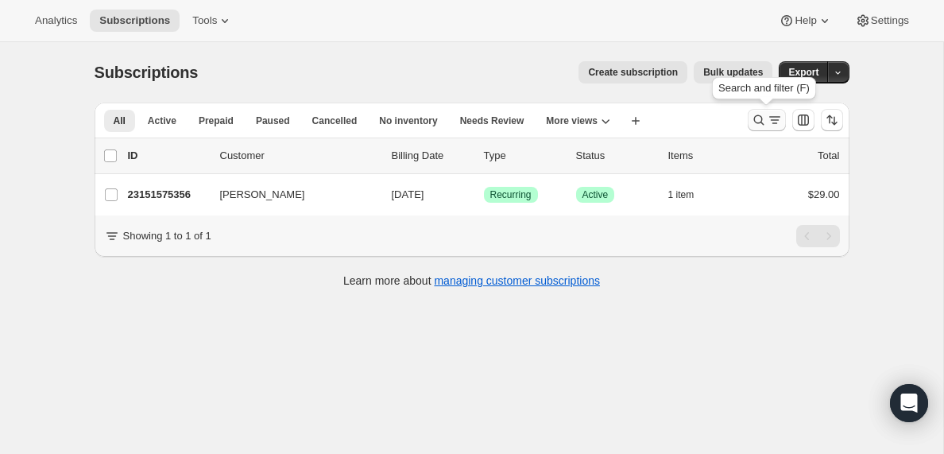
click at [772, 118] on icon "Search and filter results" at bounding box center [775, 120] width 16 height 16
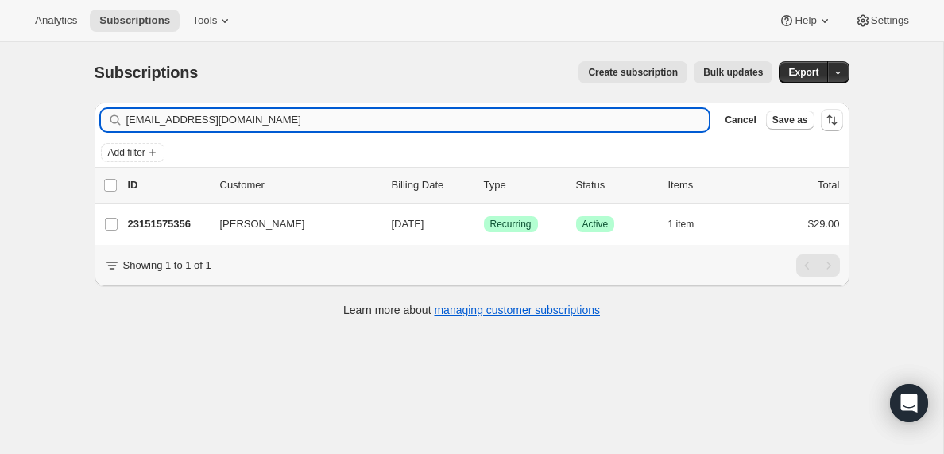
click at [449, 118] on input "[EMAIL_ADDRESS][DOMAIN_NAME]" at bounding box center [417, 120] width 583 height 22
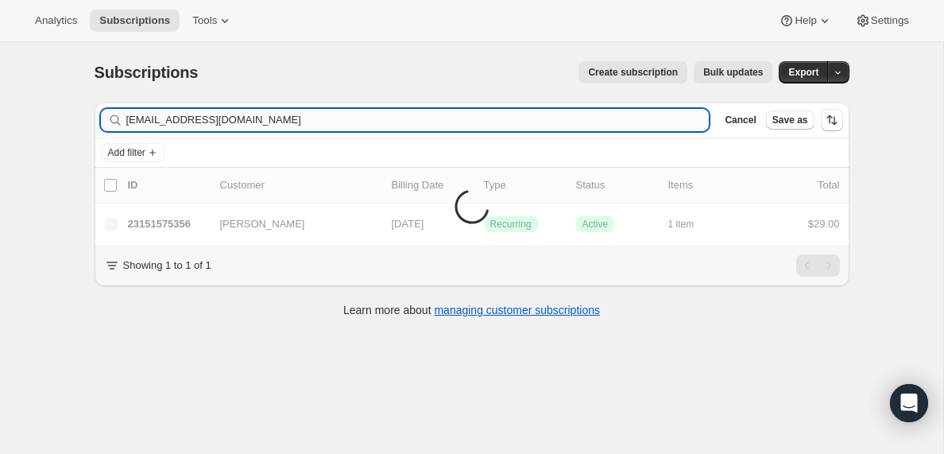
type input "[EMAIL_ADDRESS][DOMAIN_NAME]"
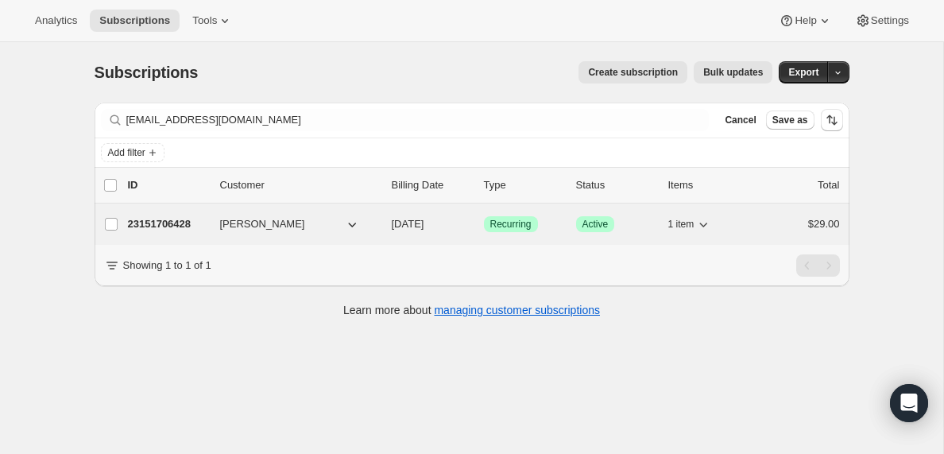
click at [177, 227] on p "23151706428" at bounding box center [167, 224] width 79 height 16
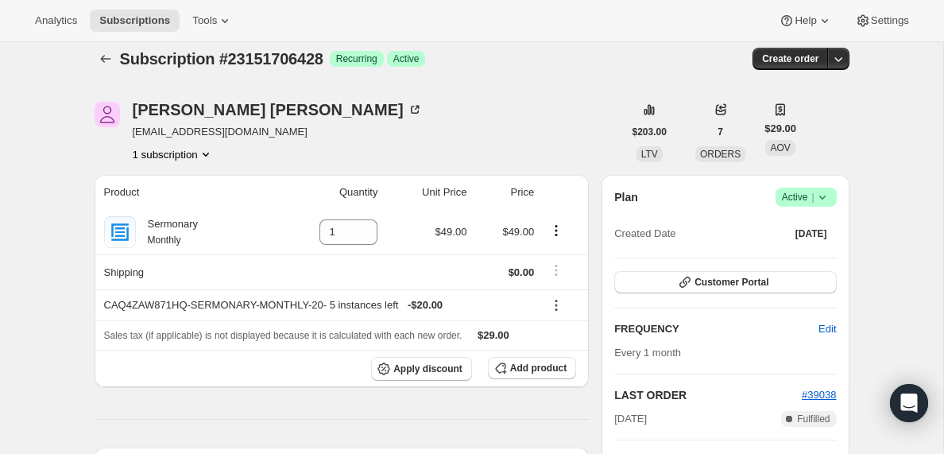
scroll to position [6, 0]
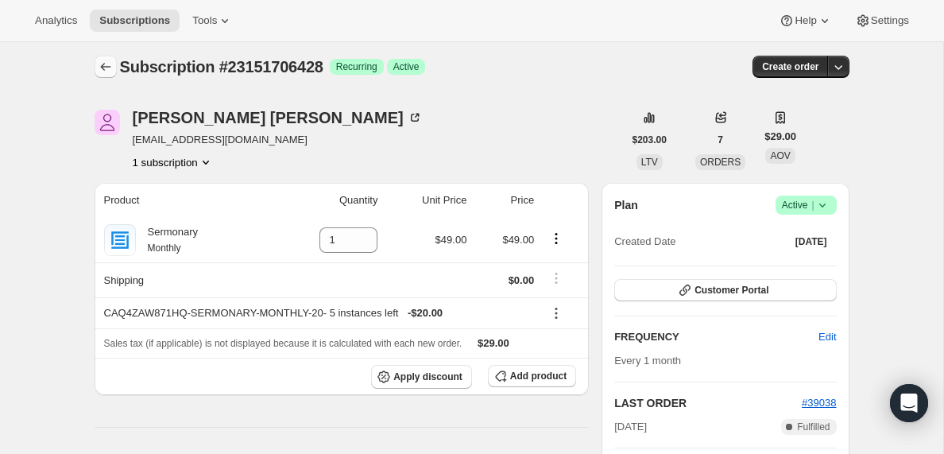
click at [99, 69] on icon "Subscriptions" at bounding box center [106, 67] width 16 height 16
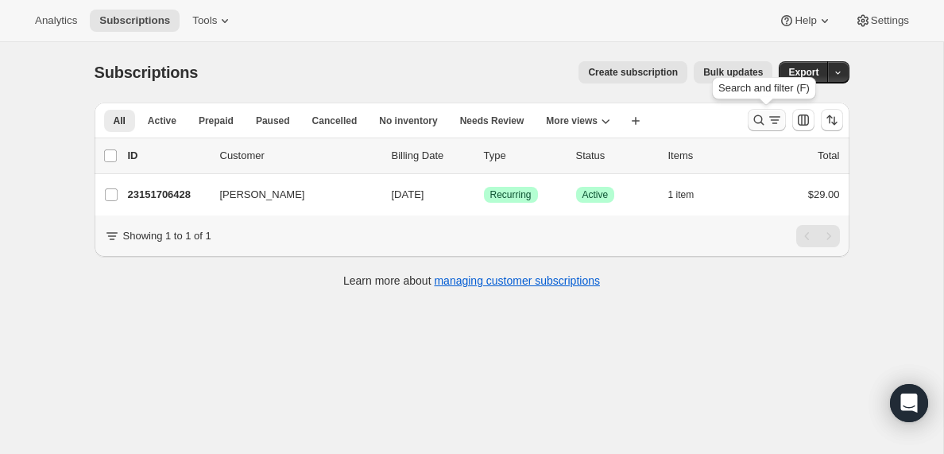
click at [767, 120] on icon "Search and filter results" at bounding box center [775, 120] width 16 height 16
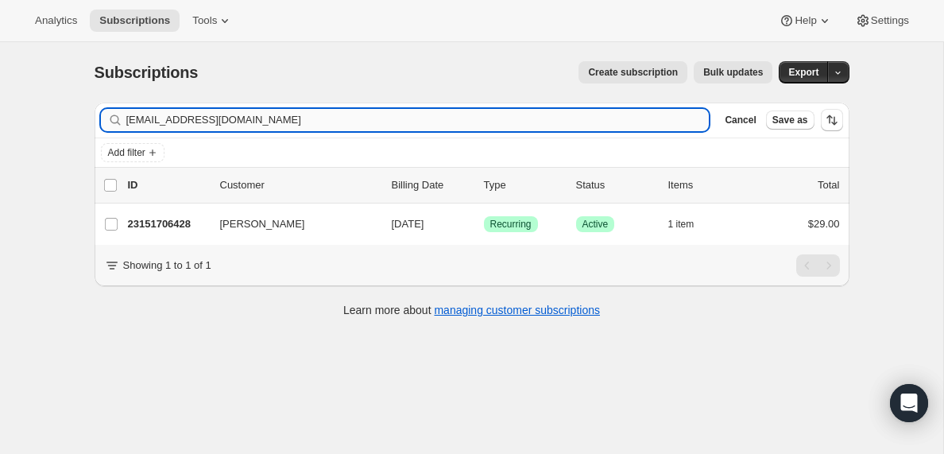
click at [288, 122] on input "[EMAIL_ADDRESS][DOMAIN_NAME]" at bounding box center [417, 120] width 583 height 22
type input "[EMAIL_ADDRESS][DOMAIN_NAME]"
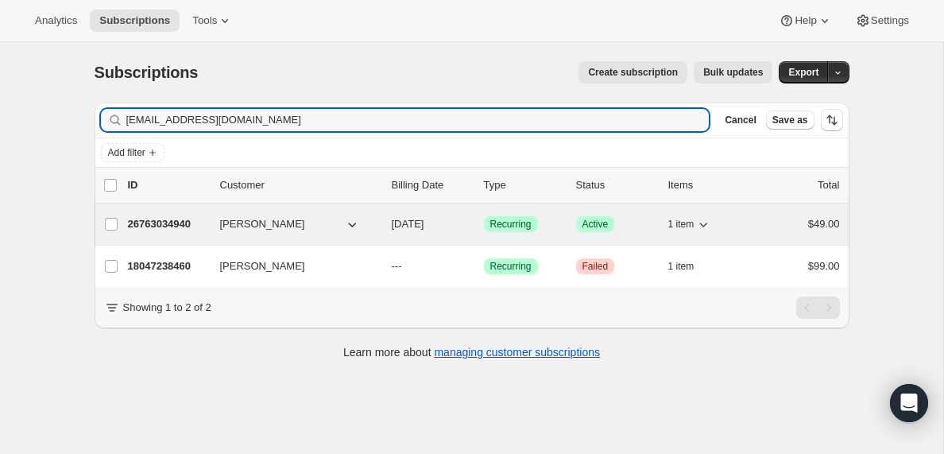
click at [177, 228] on p "26763034940" at bounding box center [167, 224] width 79 height 16
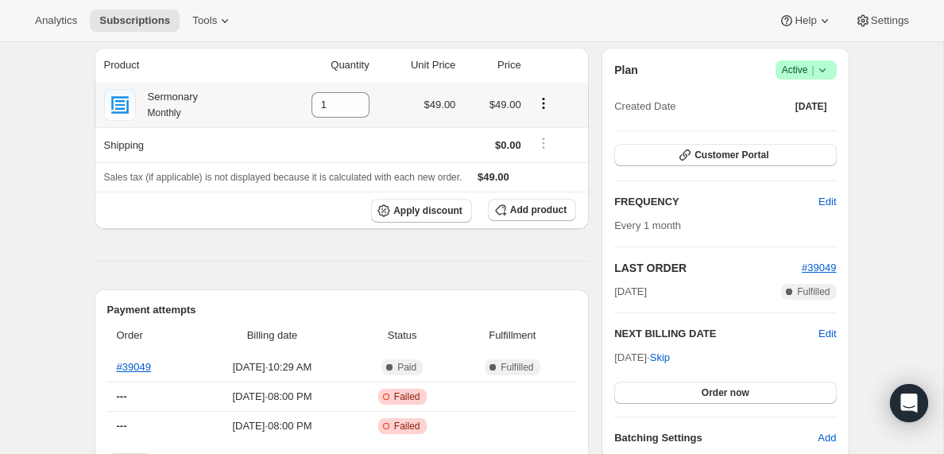
scroll to position [297, 0]
